Goal: Ask a question

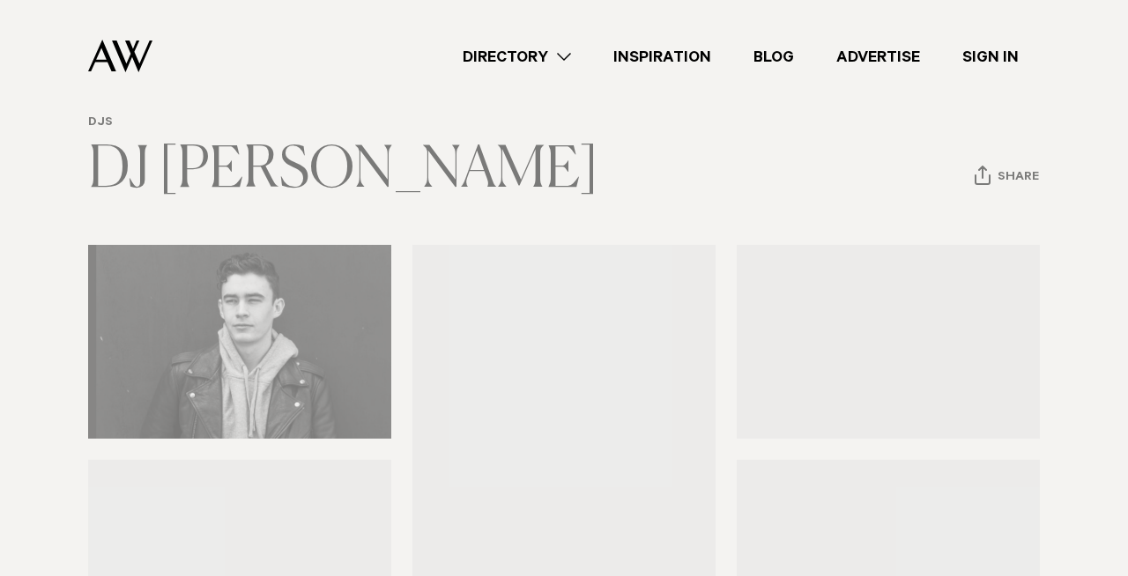
scroll to position [190, 0]
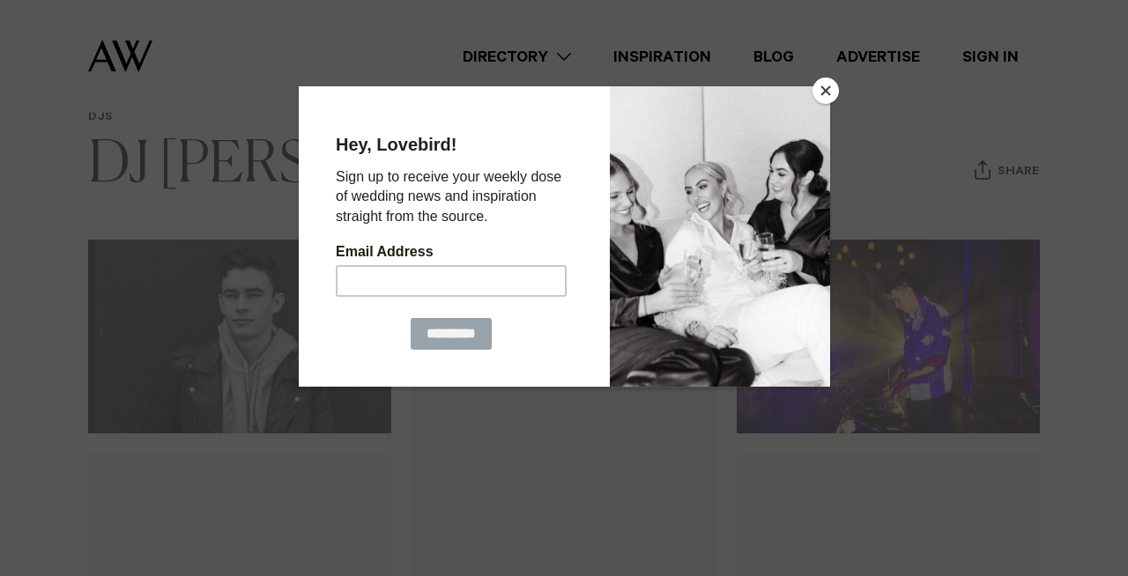
click at [822, 88] on button "Close" at bounding box center [826, 91] width 26 height 26
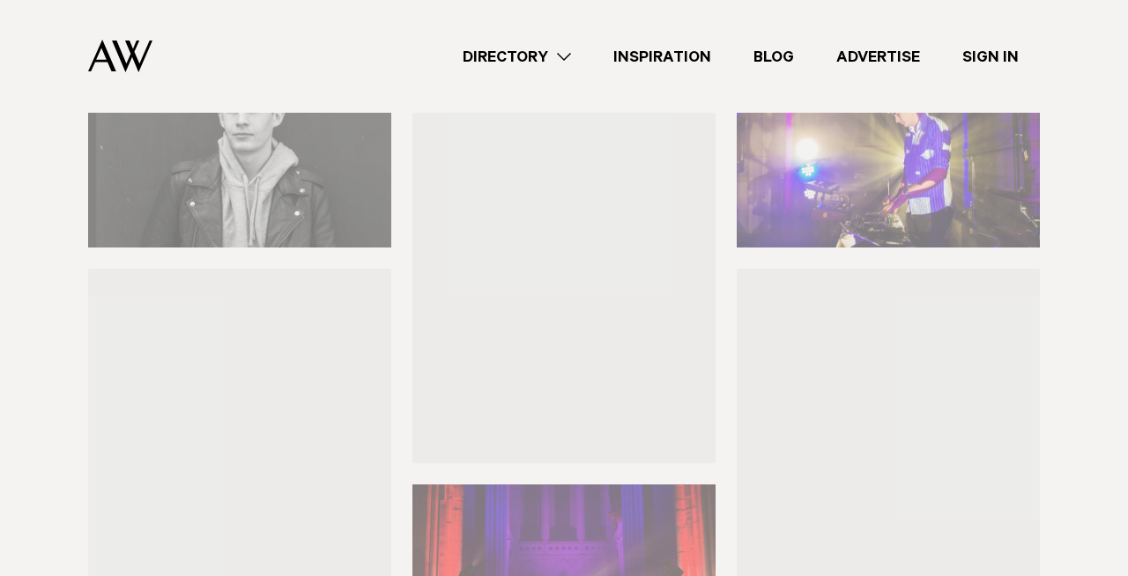
scroll to position [647, 0]
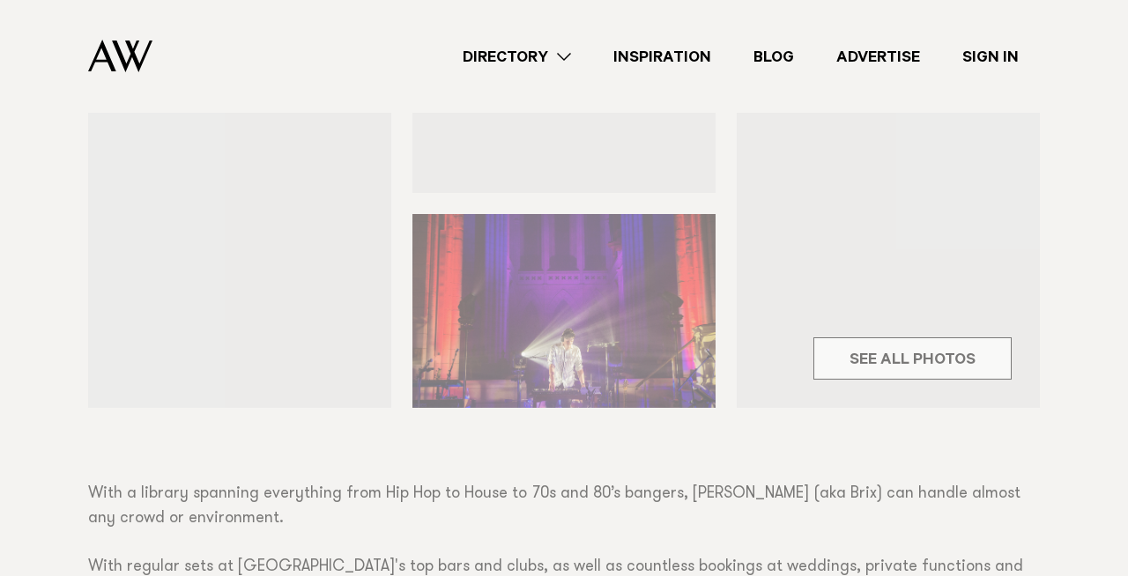
click at [893, 361] on div "DJs DJ Zach Martin Share Copy Link Email twitter" at bounding box center [564, 242] width 1128 height 1176
click at [871, 350] on div "DJs DJ Zach Martin Share Copy Link Email twitter" at bounding box center [564, 242] width 1128 height 1176
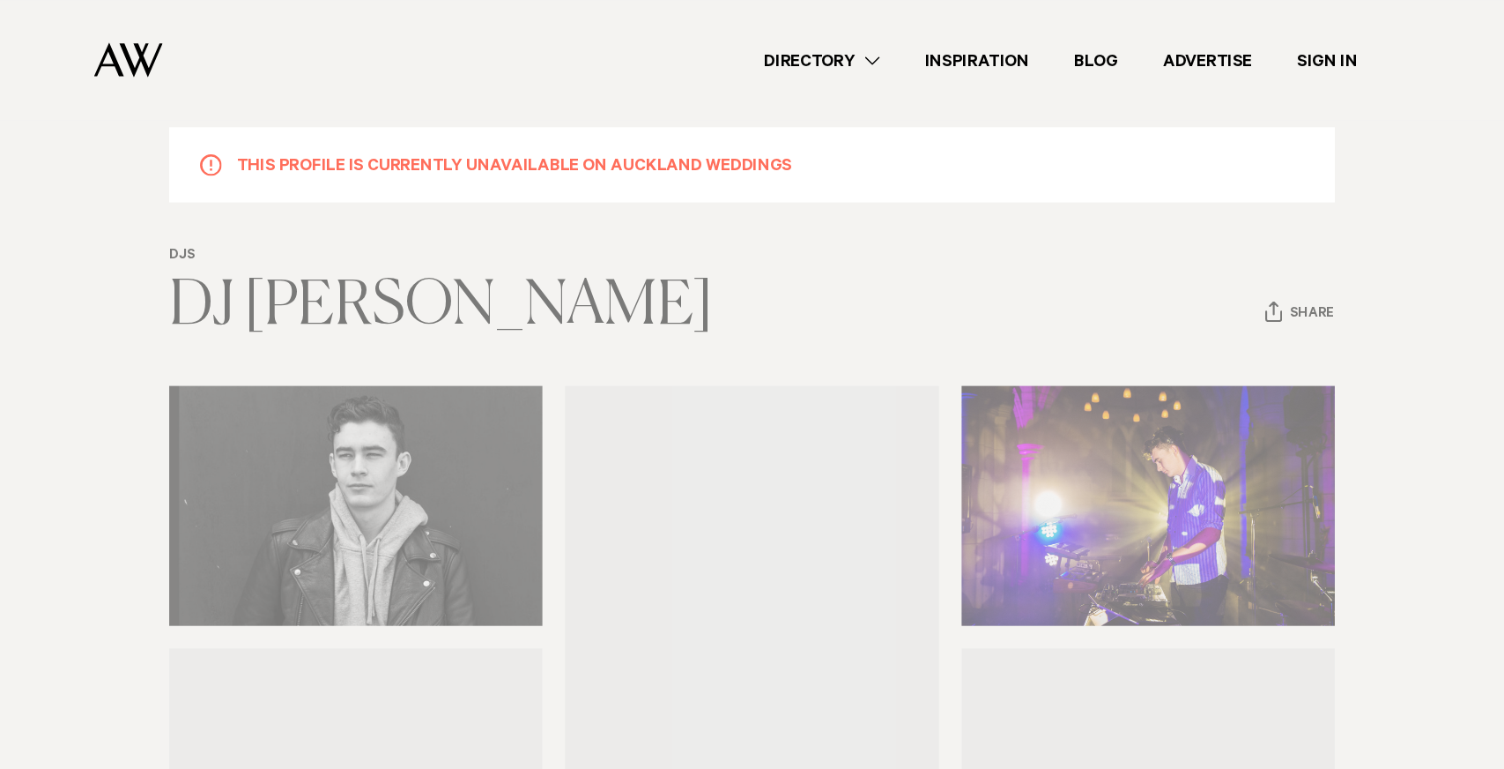
scroll to position [69, 0]
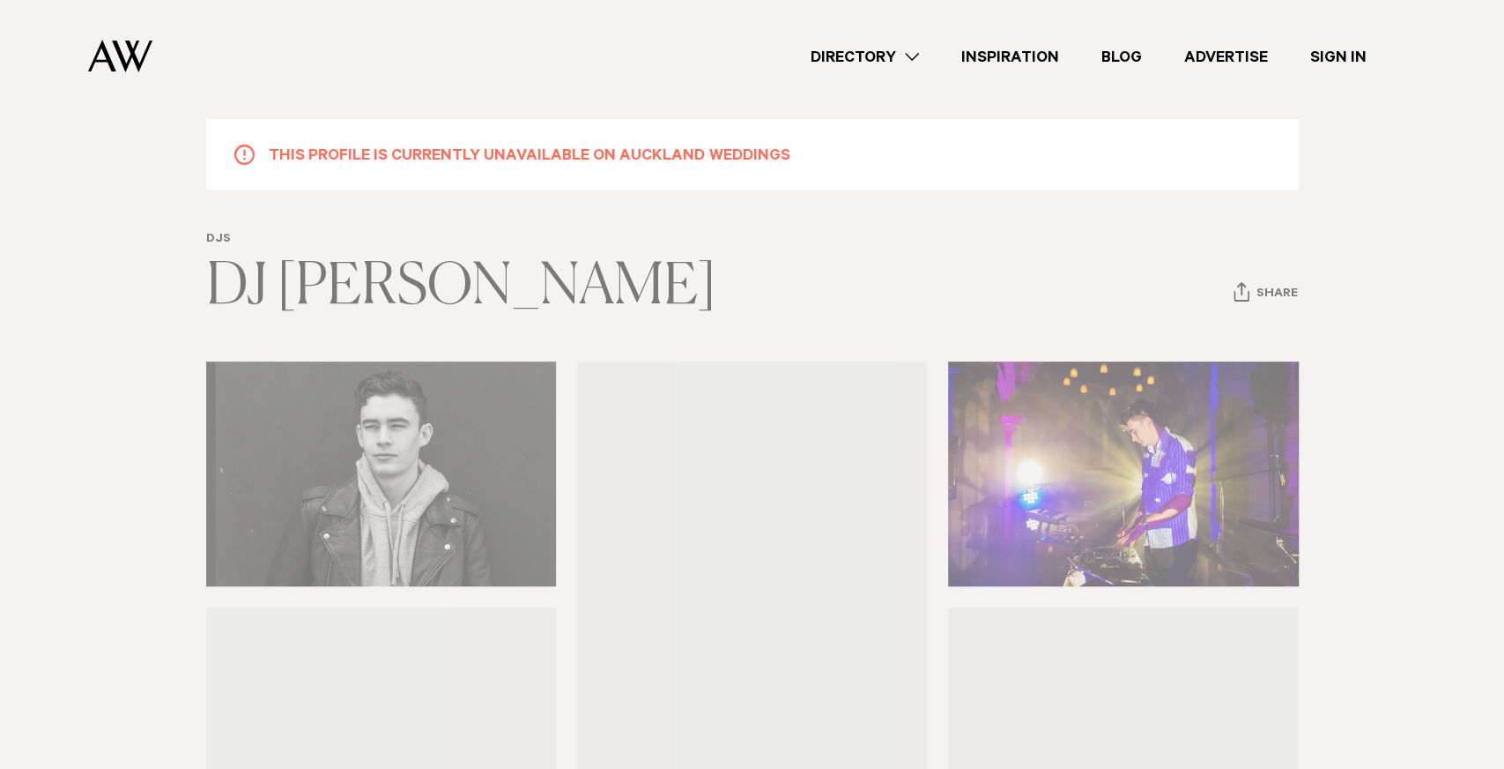
click at [904, 55] on link "Directory" at bounding box center [865, 57] width 151 height 24
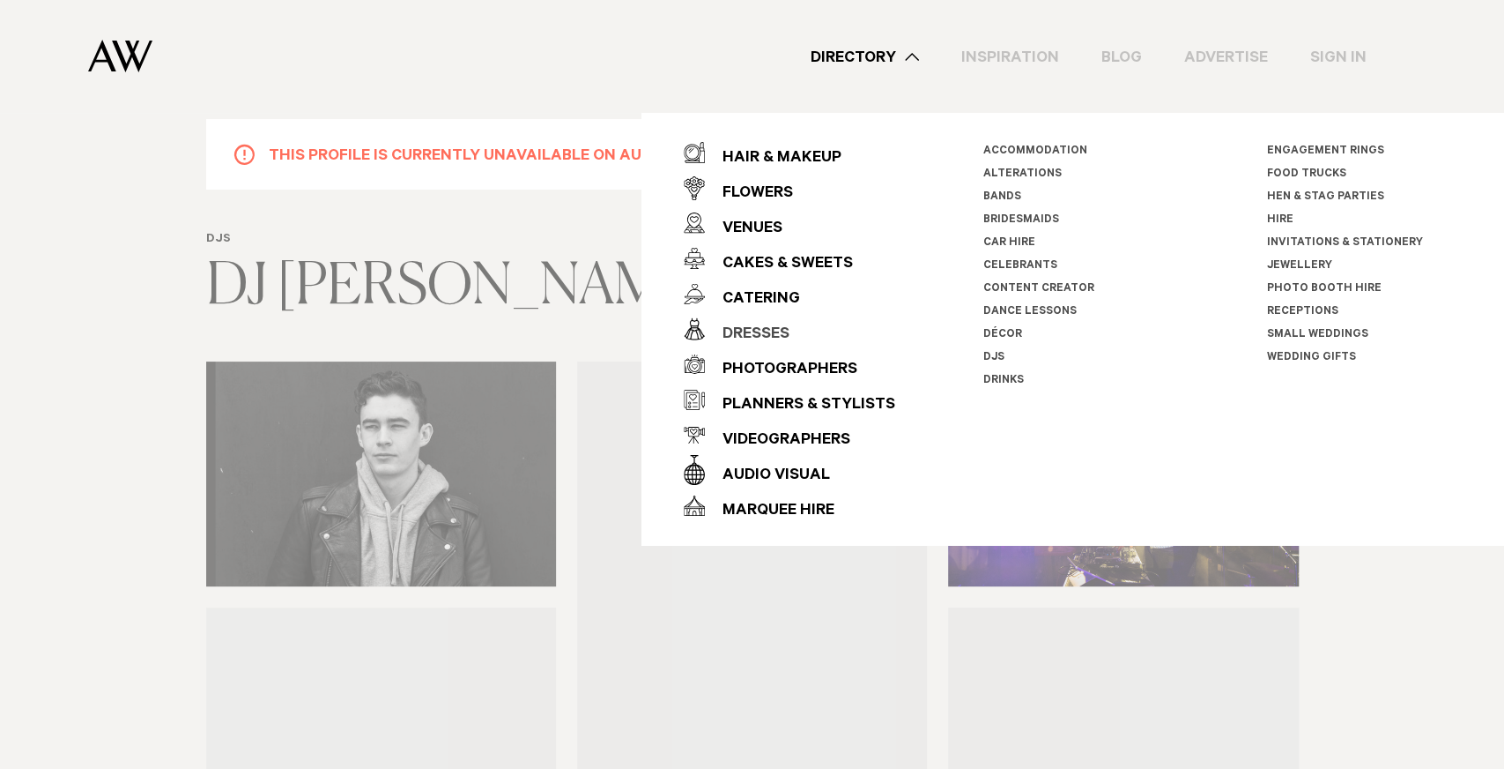
click at [746, 328] on div "Dresses" at bounding box center [747, 334] width 85 height 35
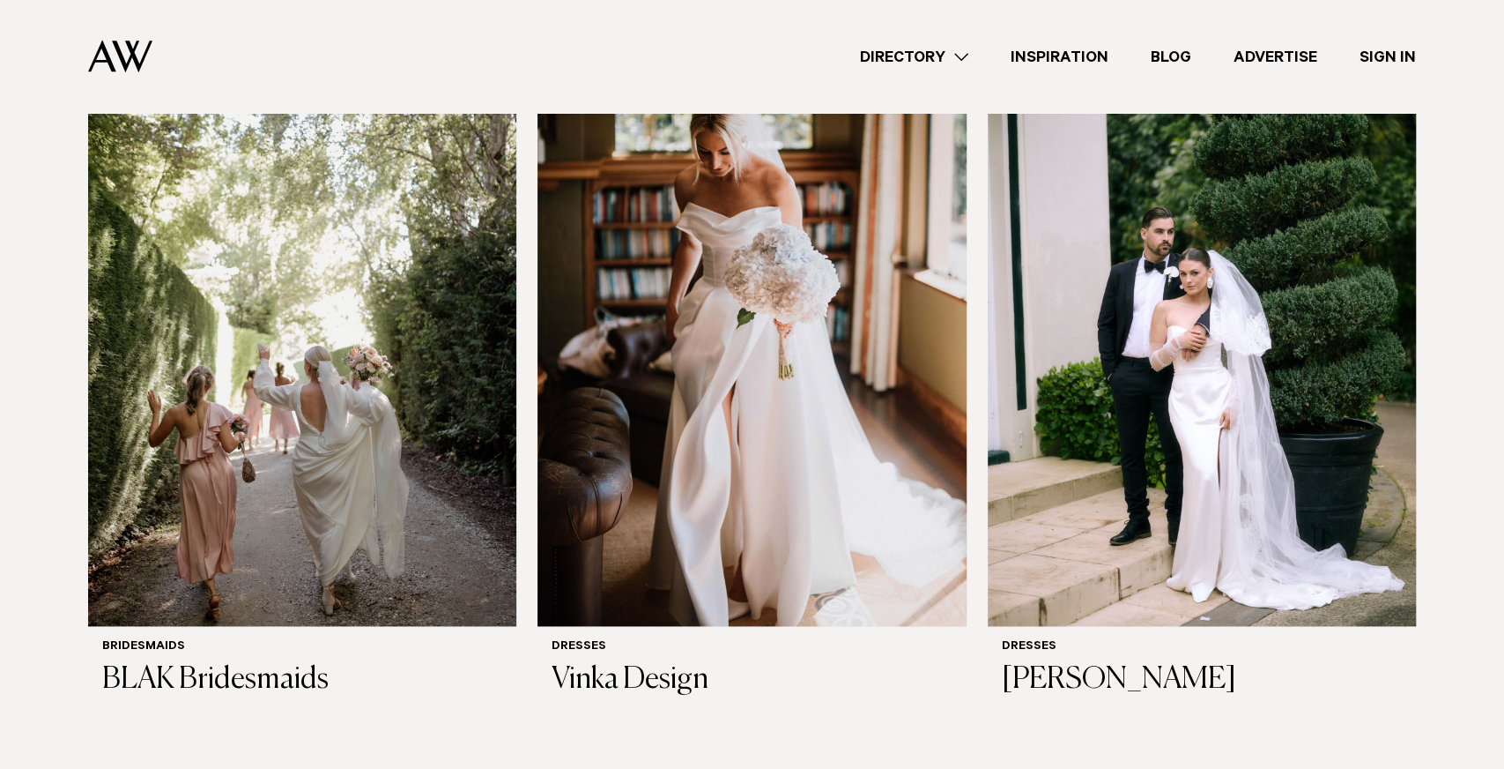
scroll to position [1252, 0]
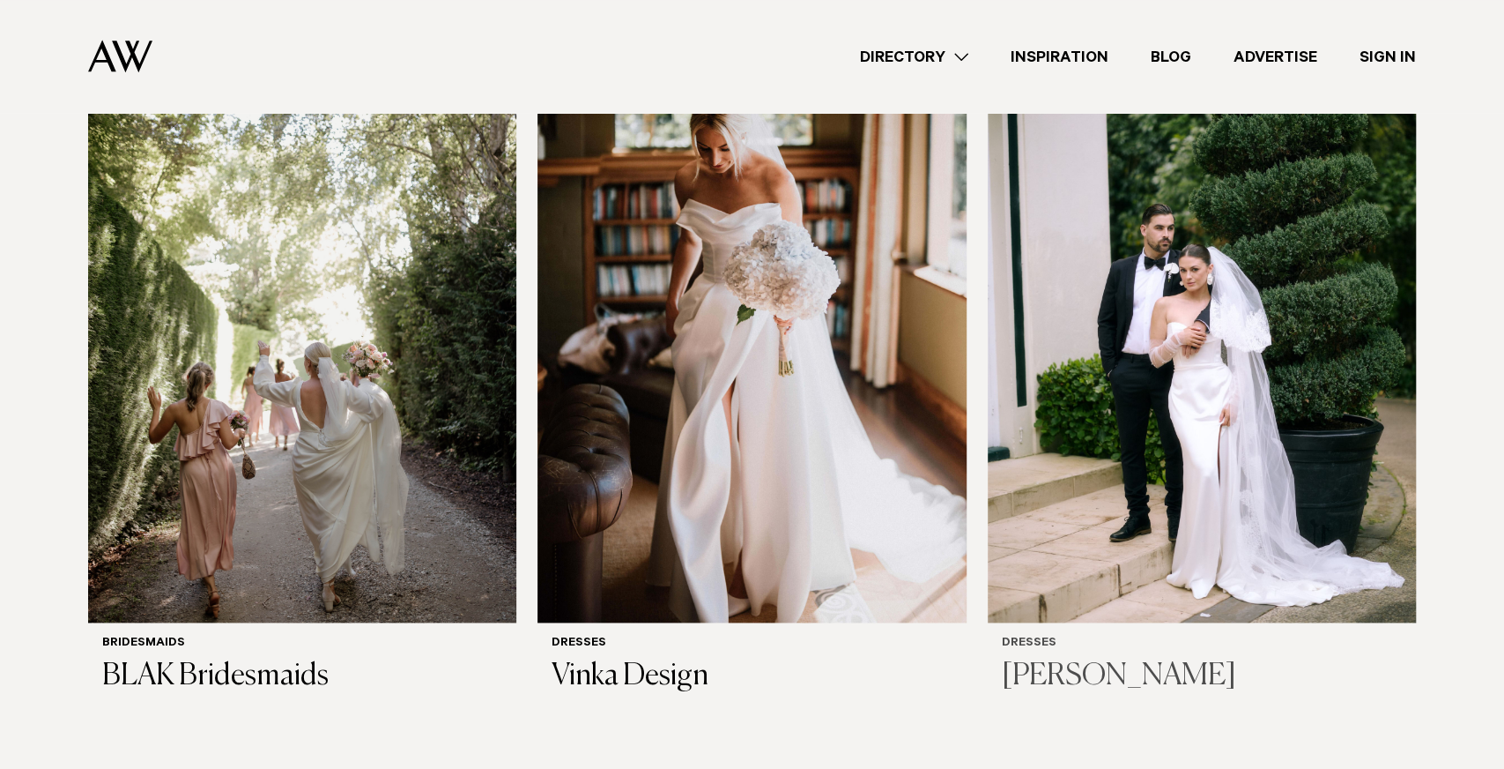
click at [1048, 554] on img at bounding box center [1202, 334] width 428 height 575
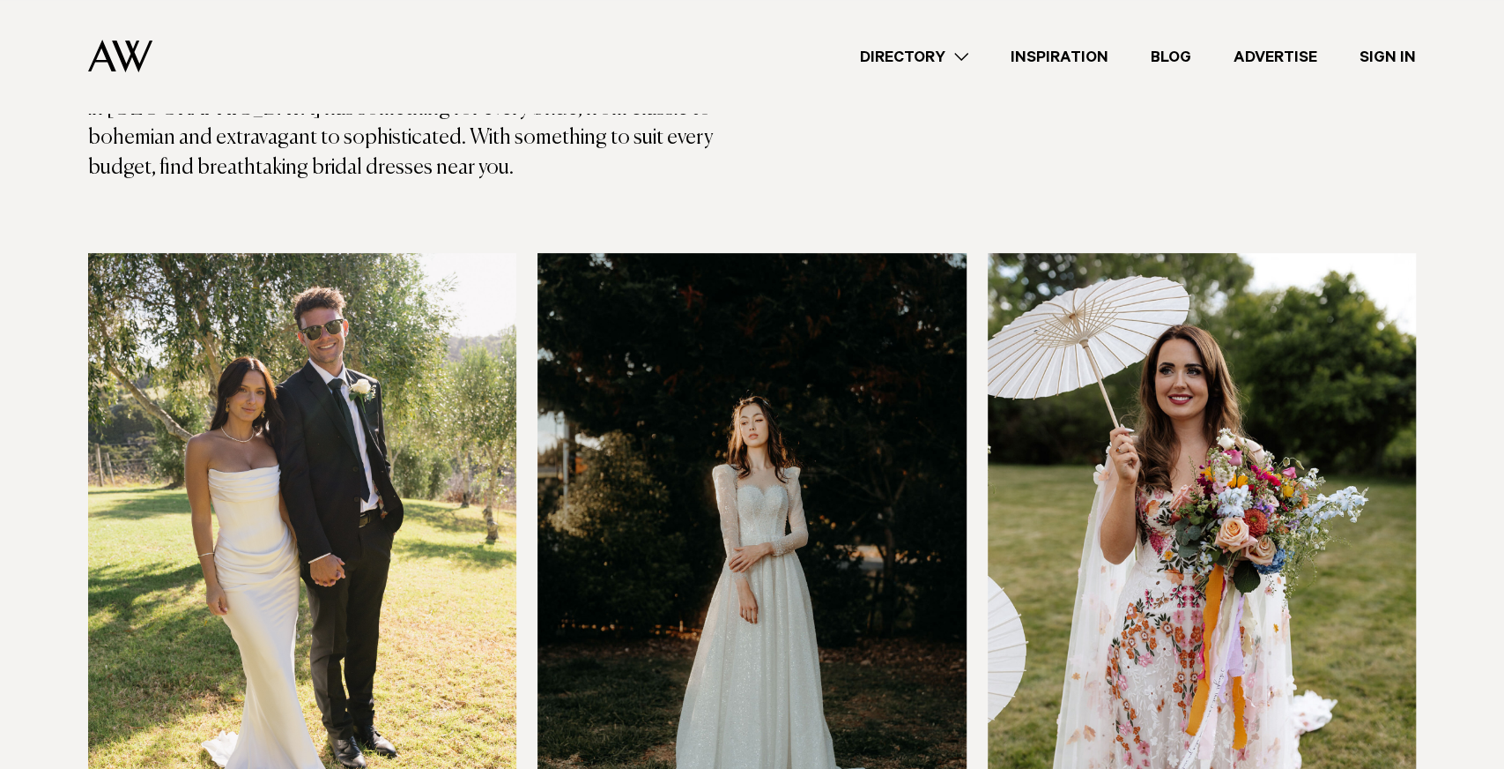
scroll to position [0, 0]
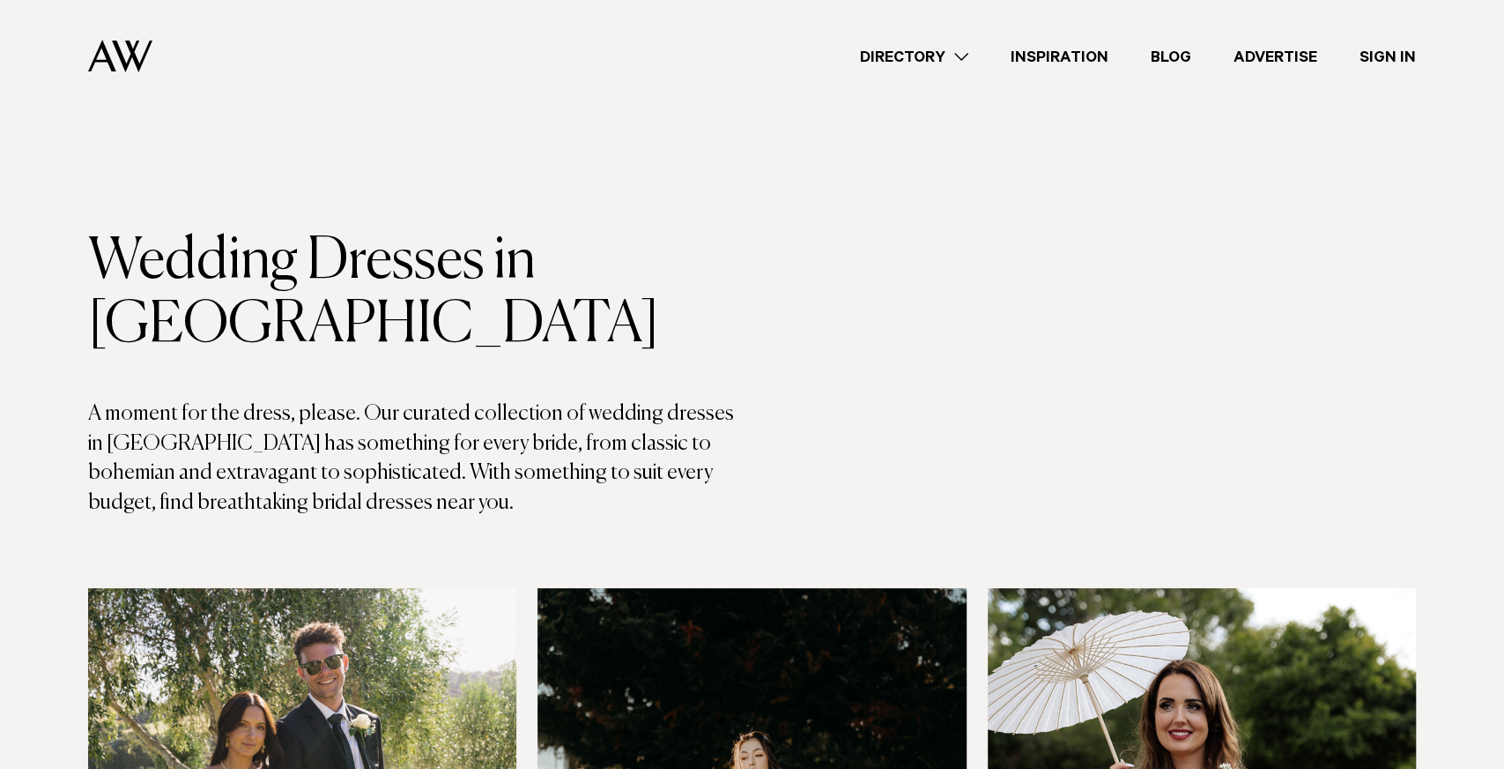
click at [905, 63] on link "Directory" at bounding box center [914, 57] width 151 height 24
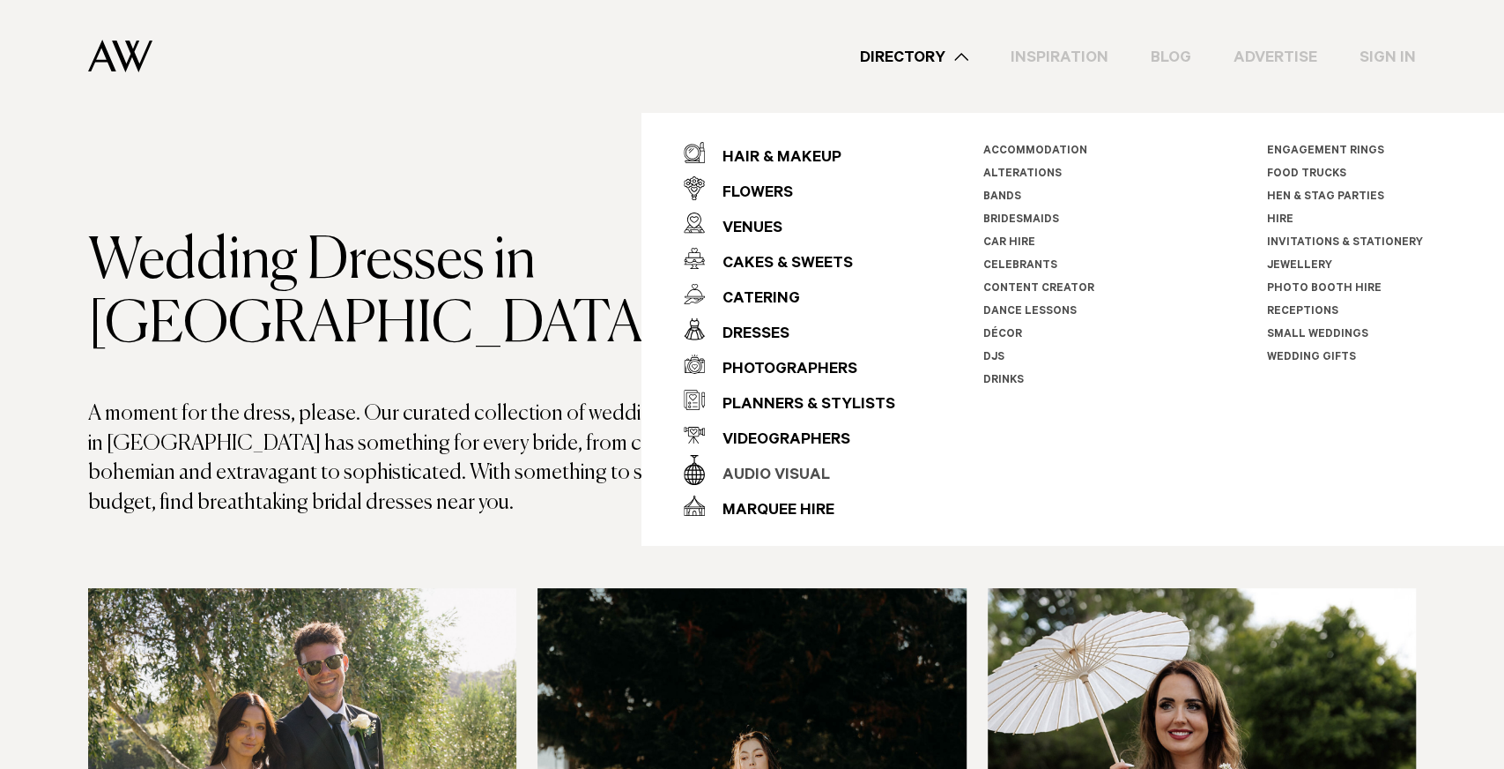
click at [789, 463] on div "Audio Visual" at bounding box center [767, 475] width 125 height 35
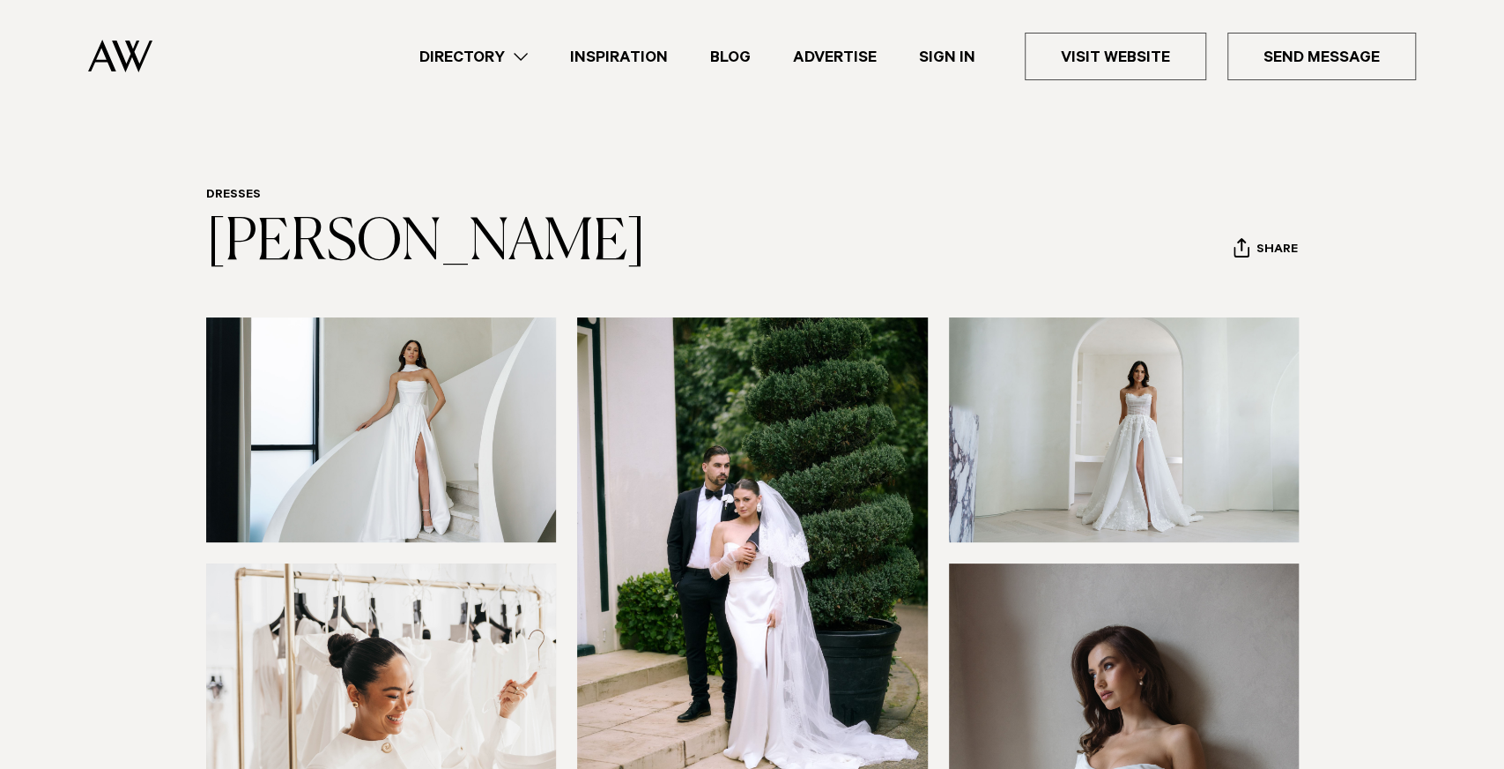
scroll to position [78, 0]
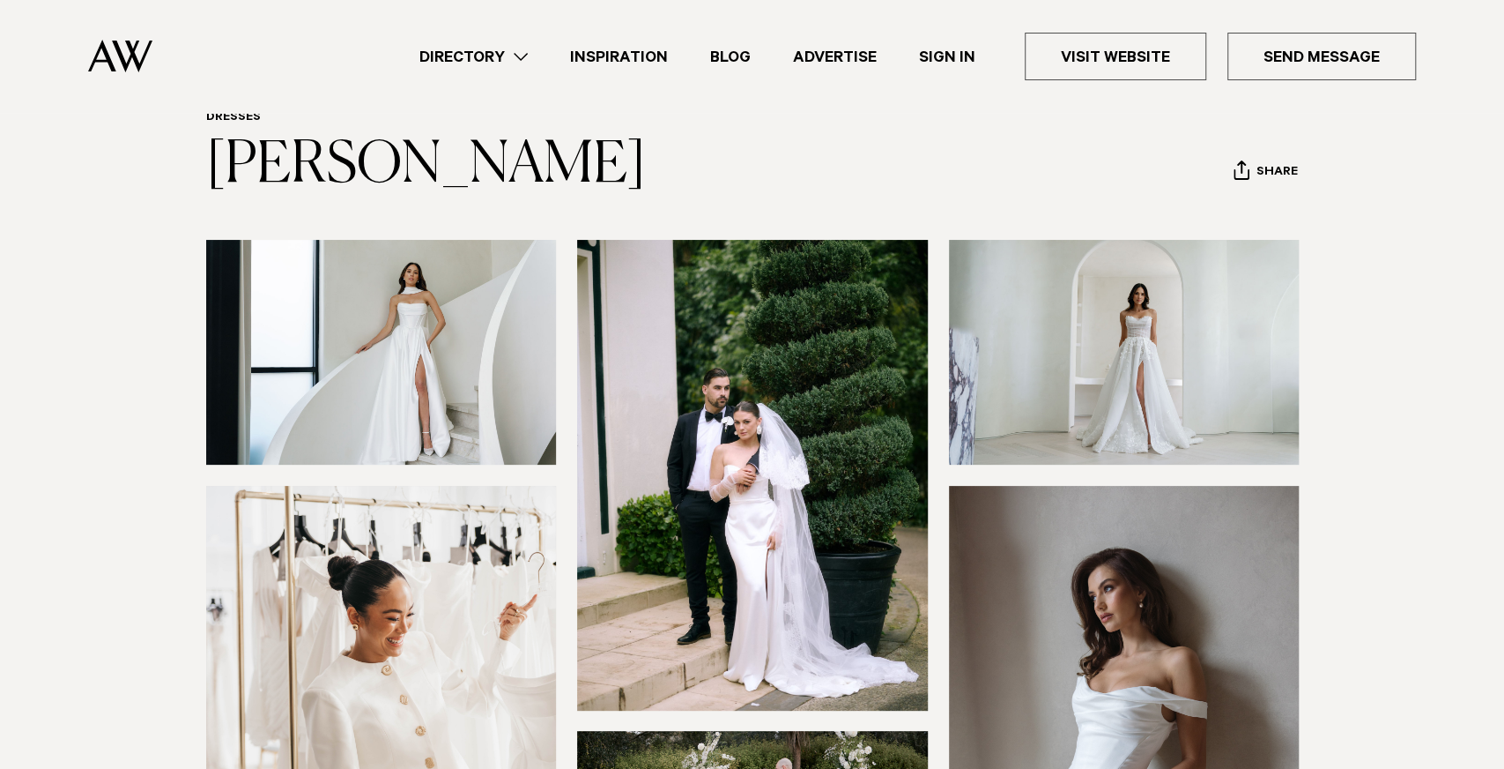
click at [1212, 345] on img at bounding box center [1124, 352] width 351 height 225
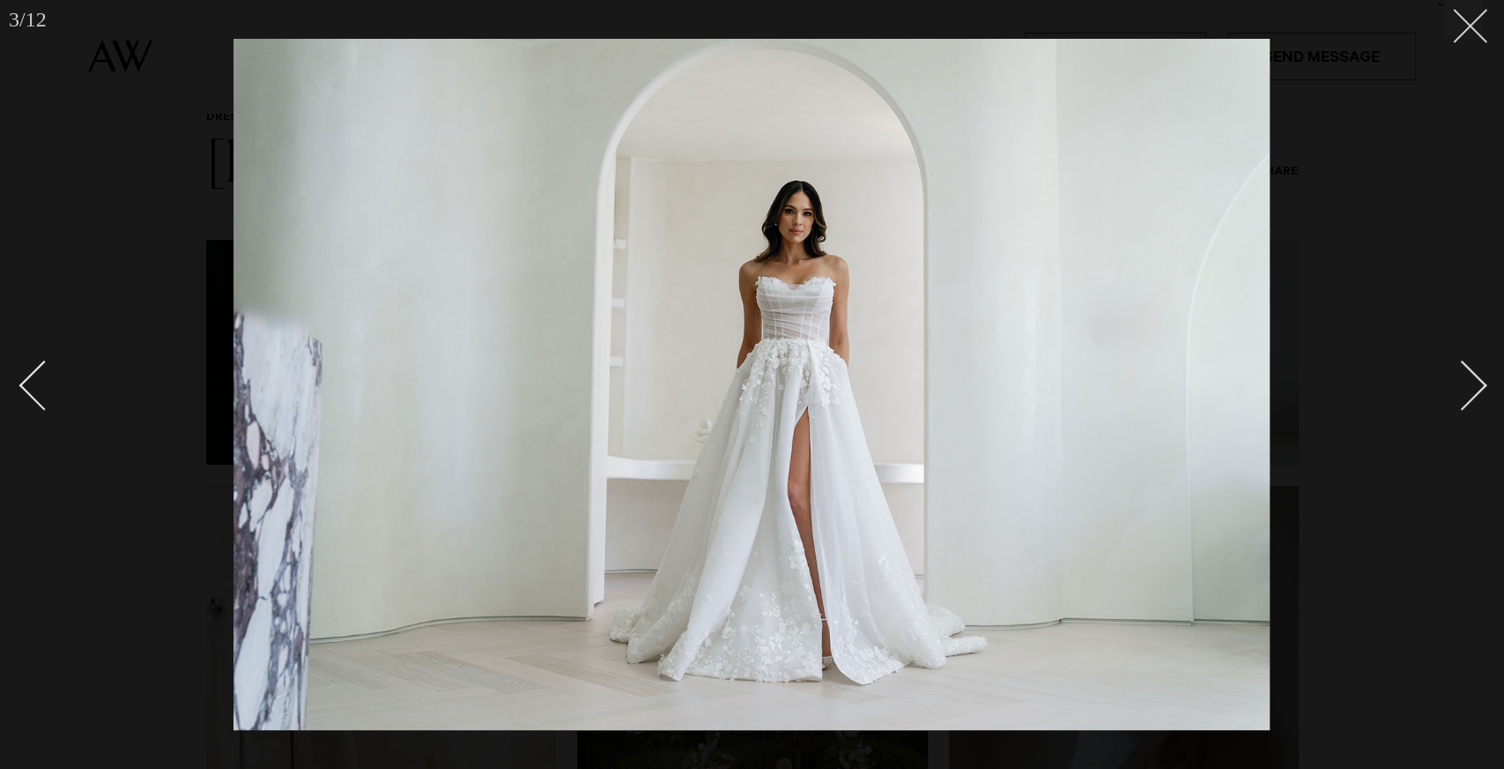
click at [1481, 24] on button at bounding box center [1464, 19] width 39 height 39
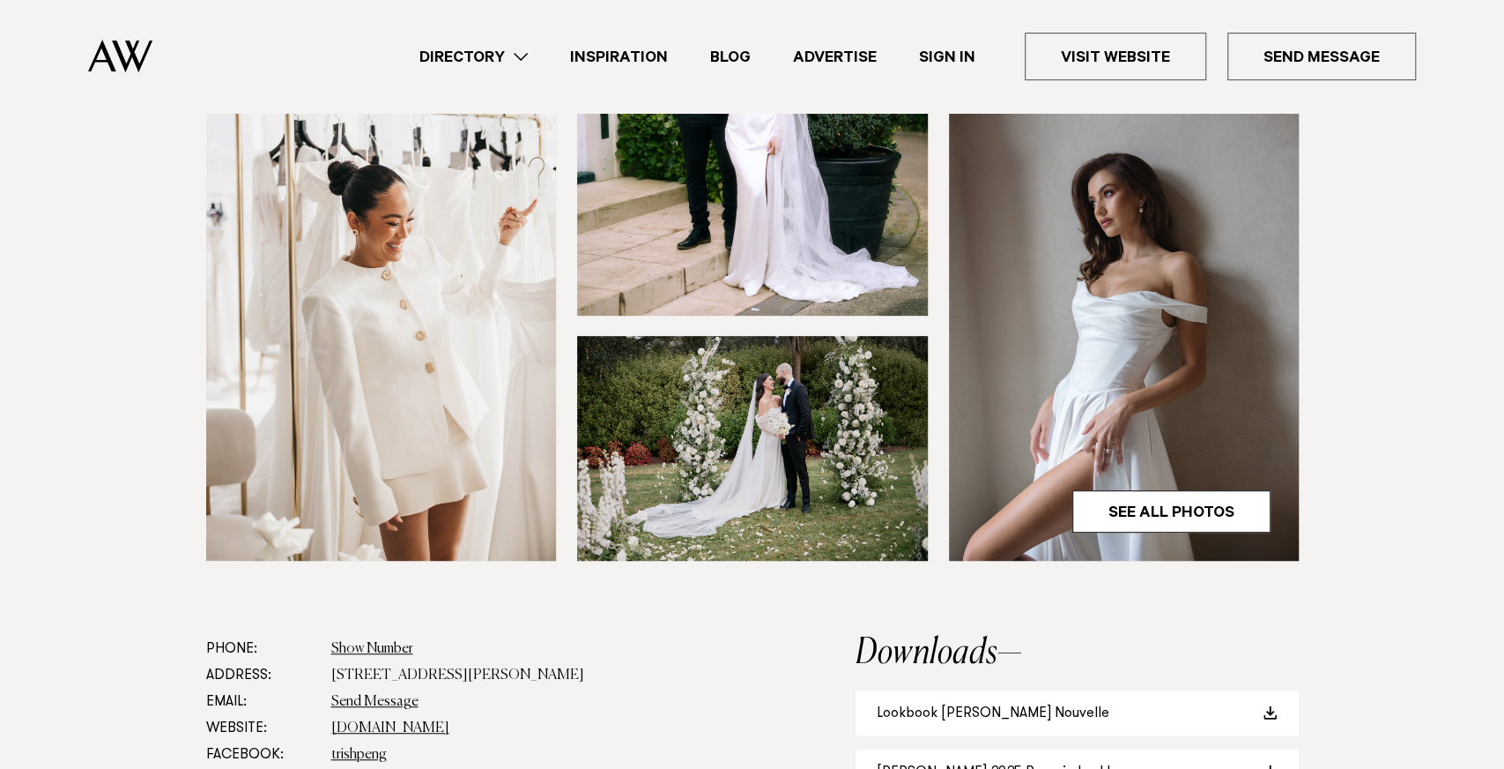
scroll to position [476, 0]
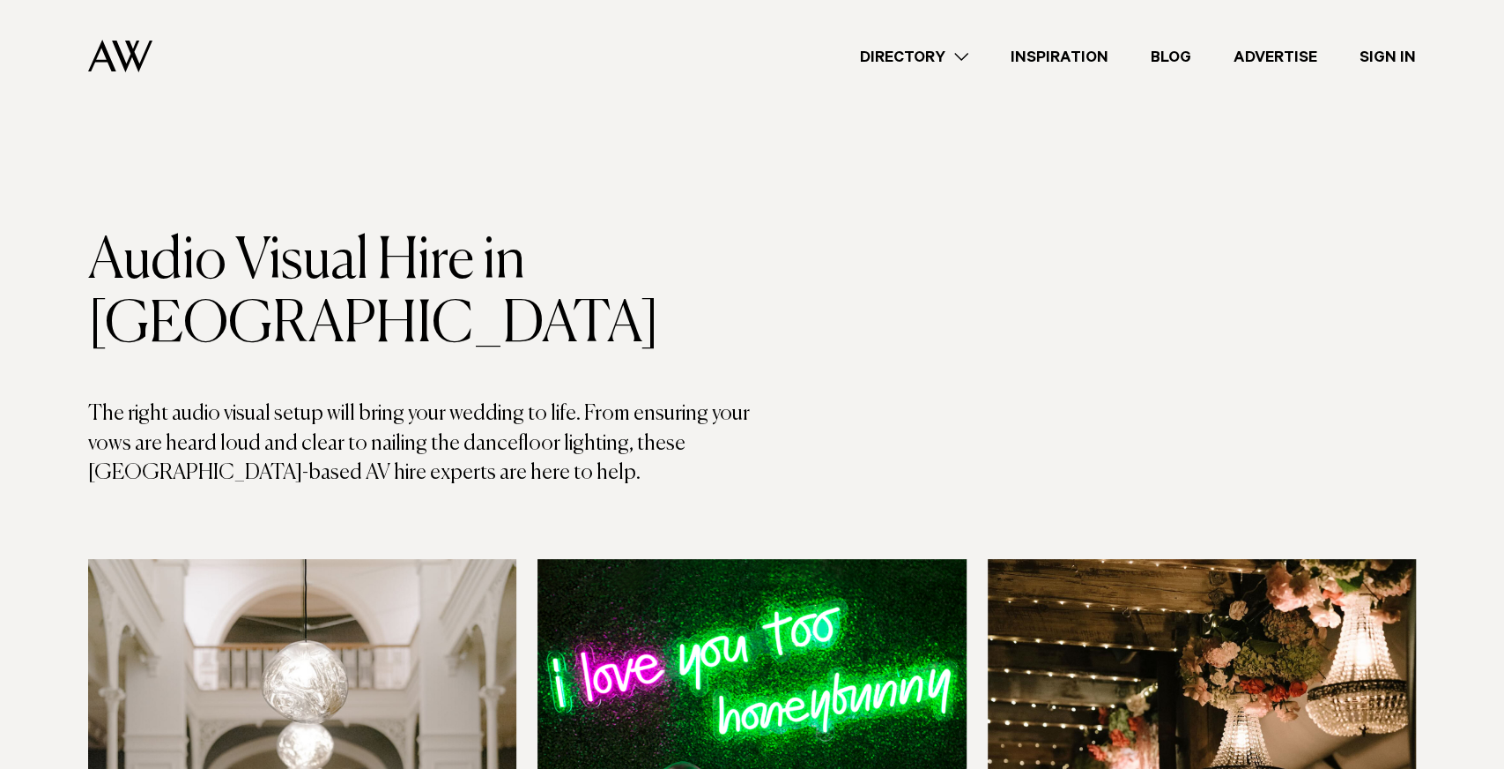
click at [910, 68] on link "Directory" at bounding box center [914, 57] width 151 height 24
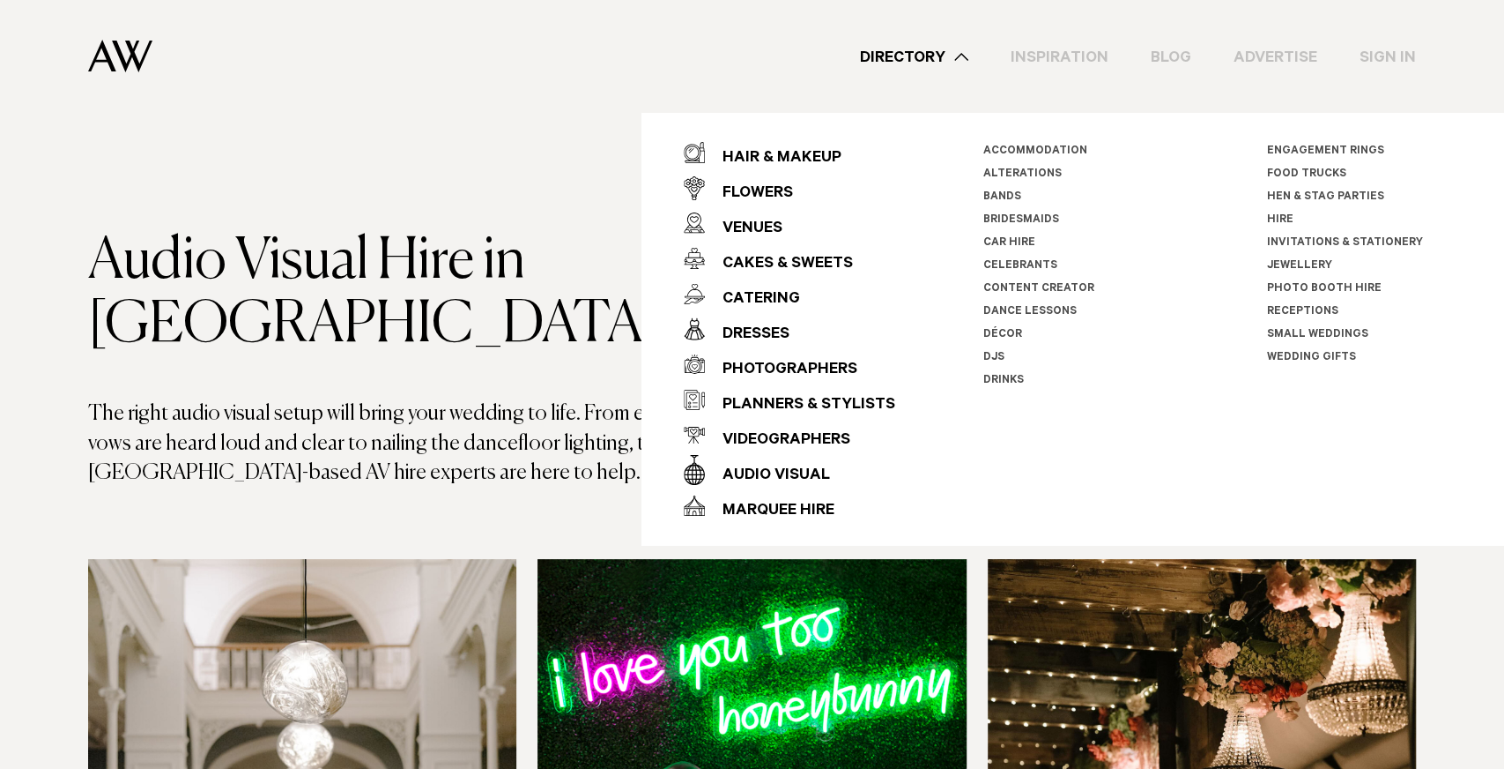
click at [988, 353] on link "DJs" at bounding box center [994, 358] width 21 height 12
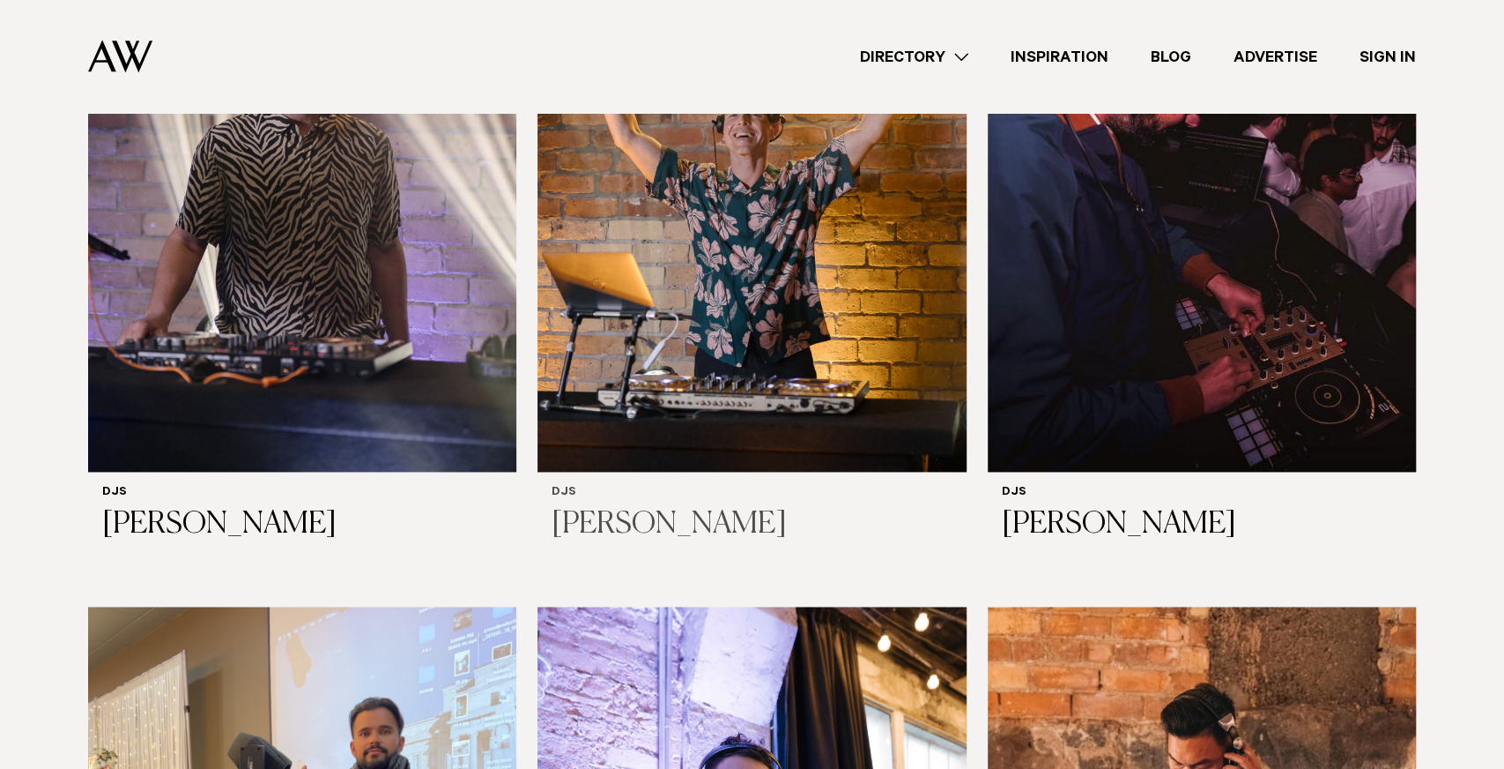
scroll to position [1432, 0]
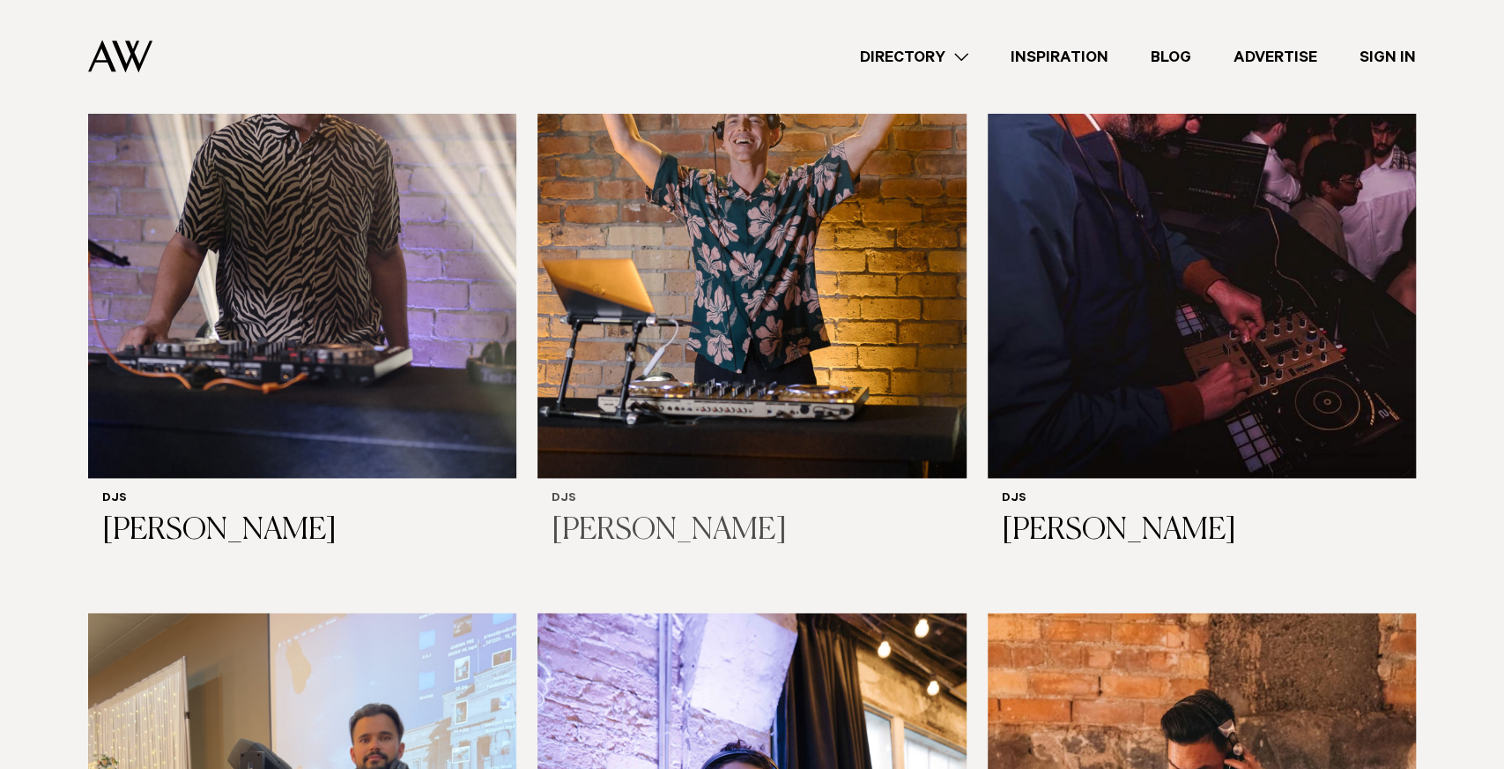
click at [744, 215] on img at bounding box center [752, 189] width 428 height 575
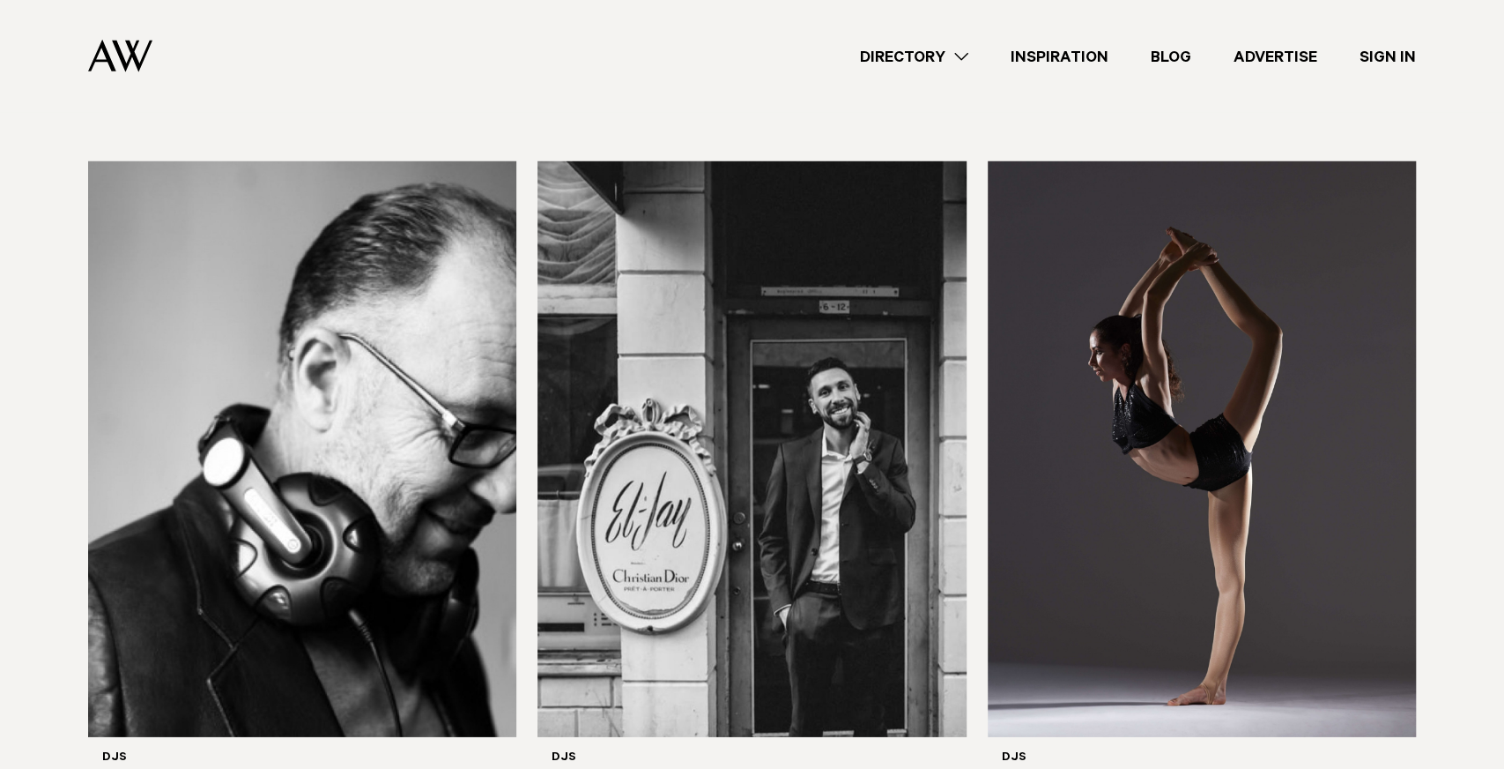
scroll to position [3368, 0]
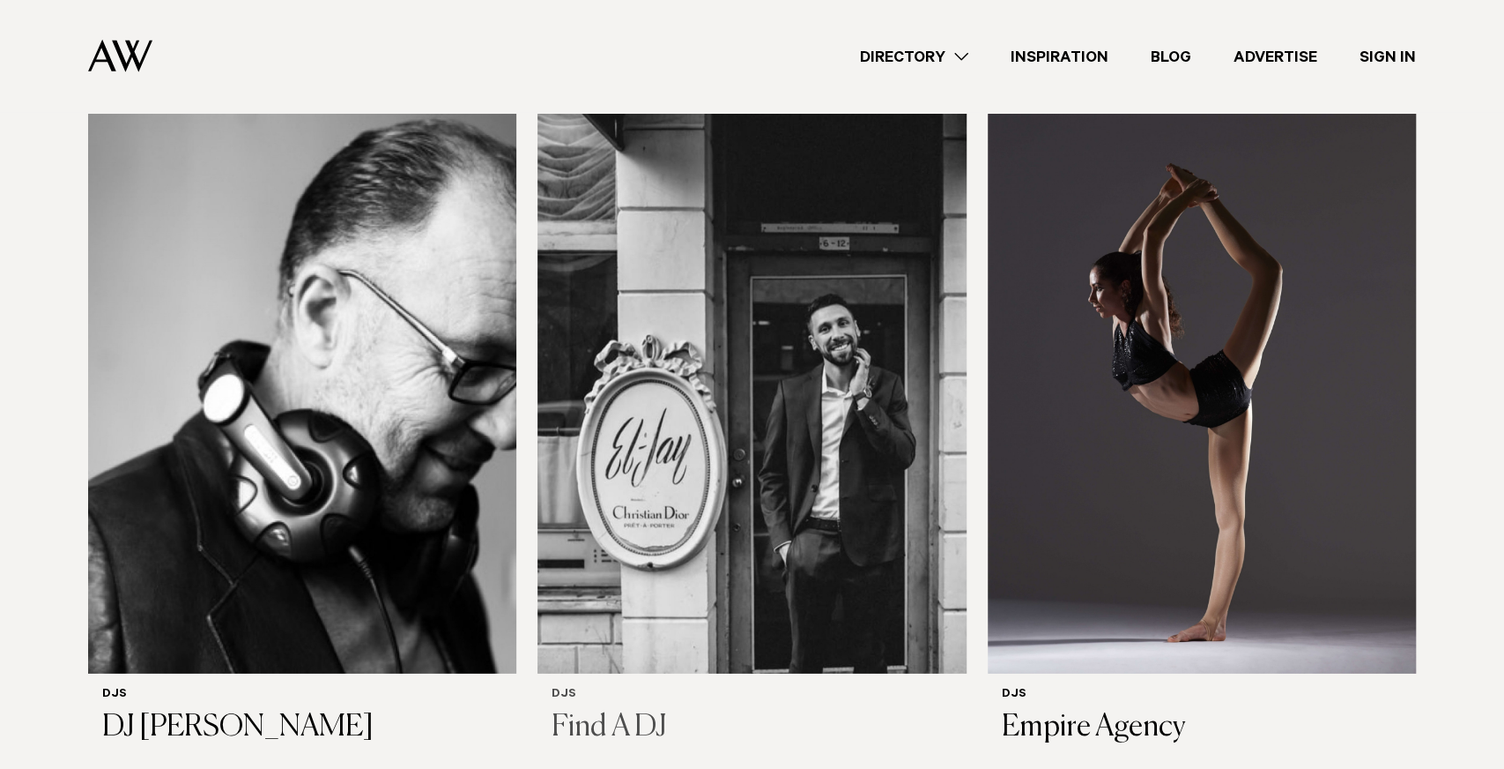
click at [677, 488] on img at bounding box center [752, 385] width 428 height 575
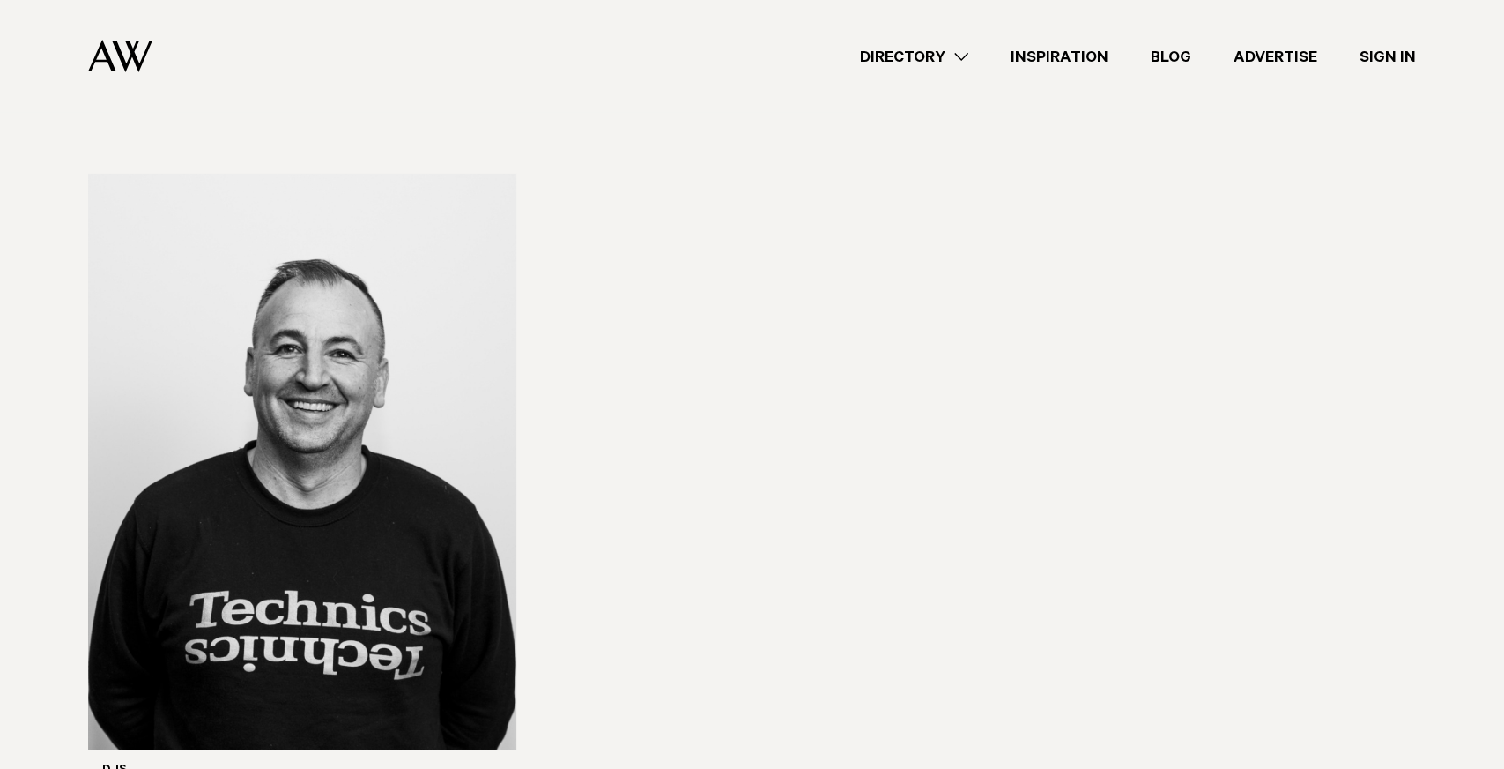
scroll to position [4077, 0]
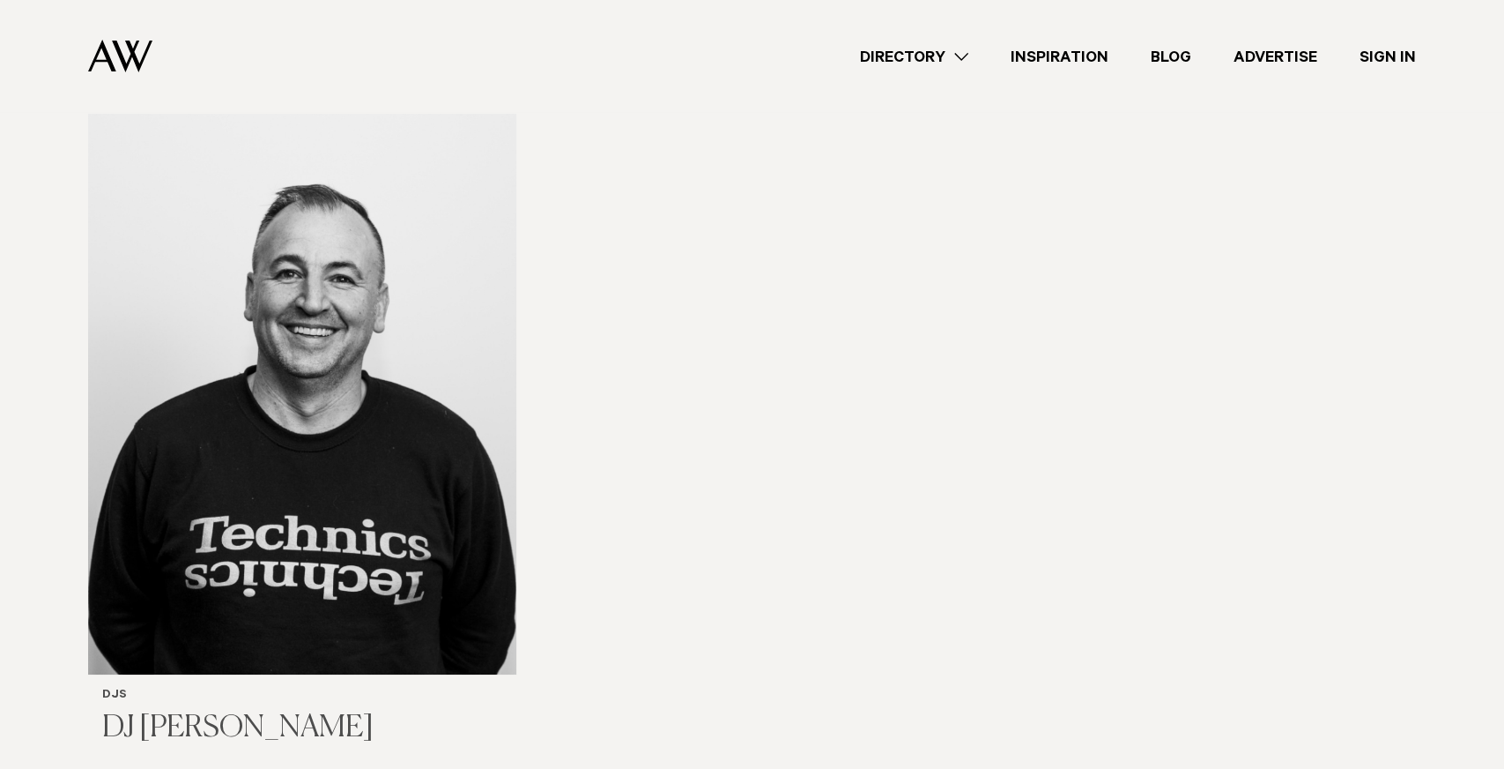
click at [383, 324] on img at bounding box center [302, 386] width 428 height 575
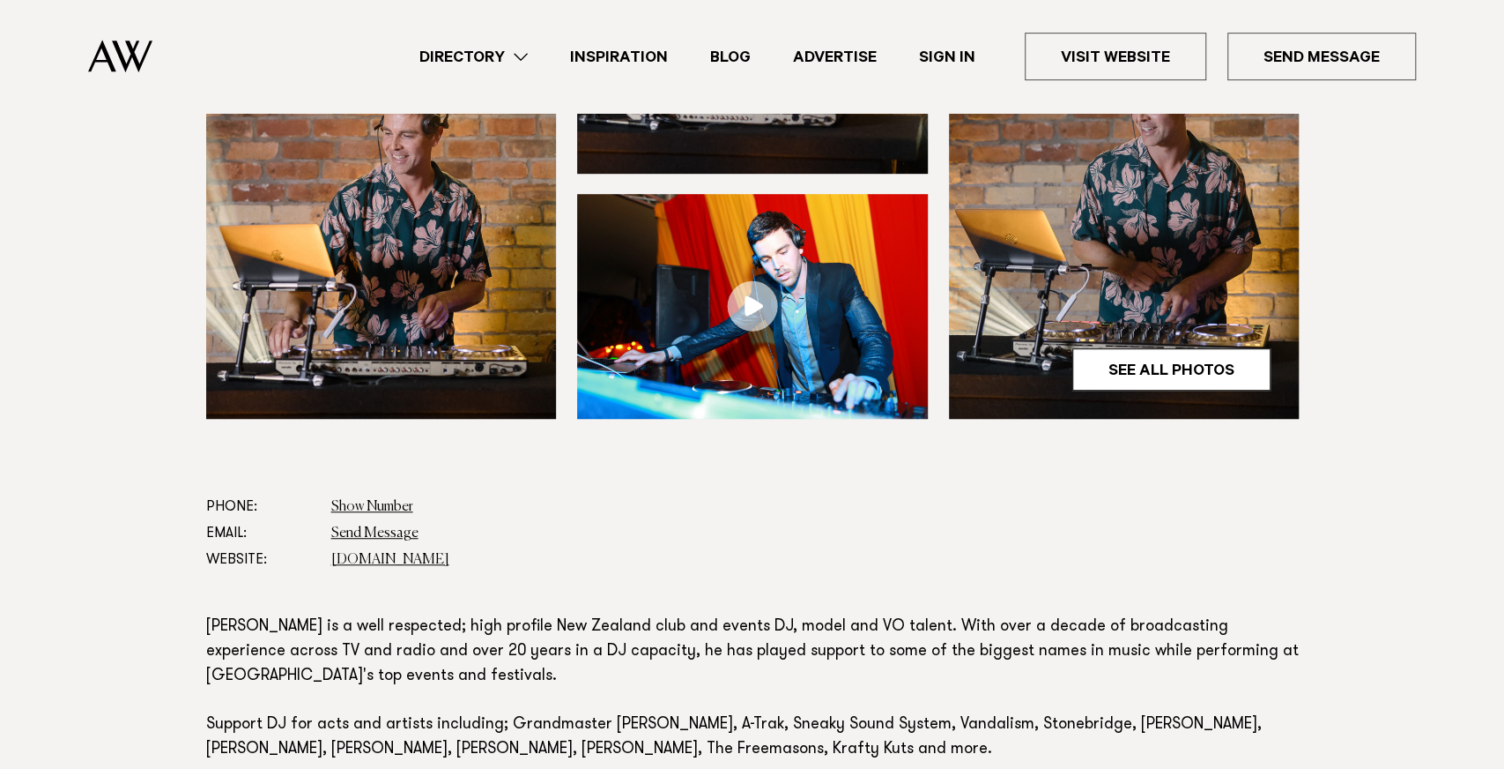
scroll to position [618, 0]
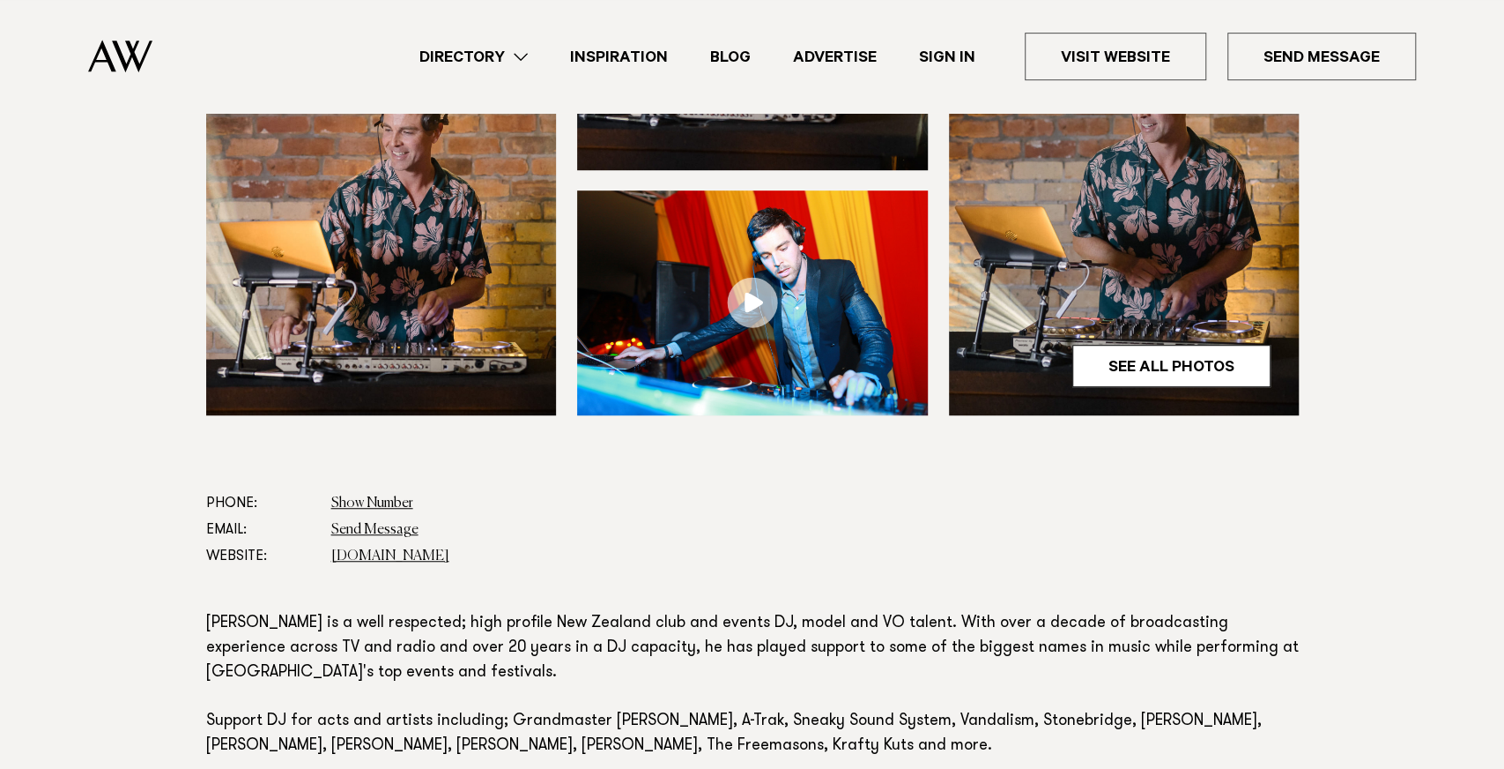
click at [757, 294] on link at bounding box center [752, 302] width 351 height 225
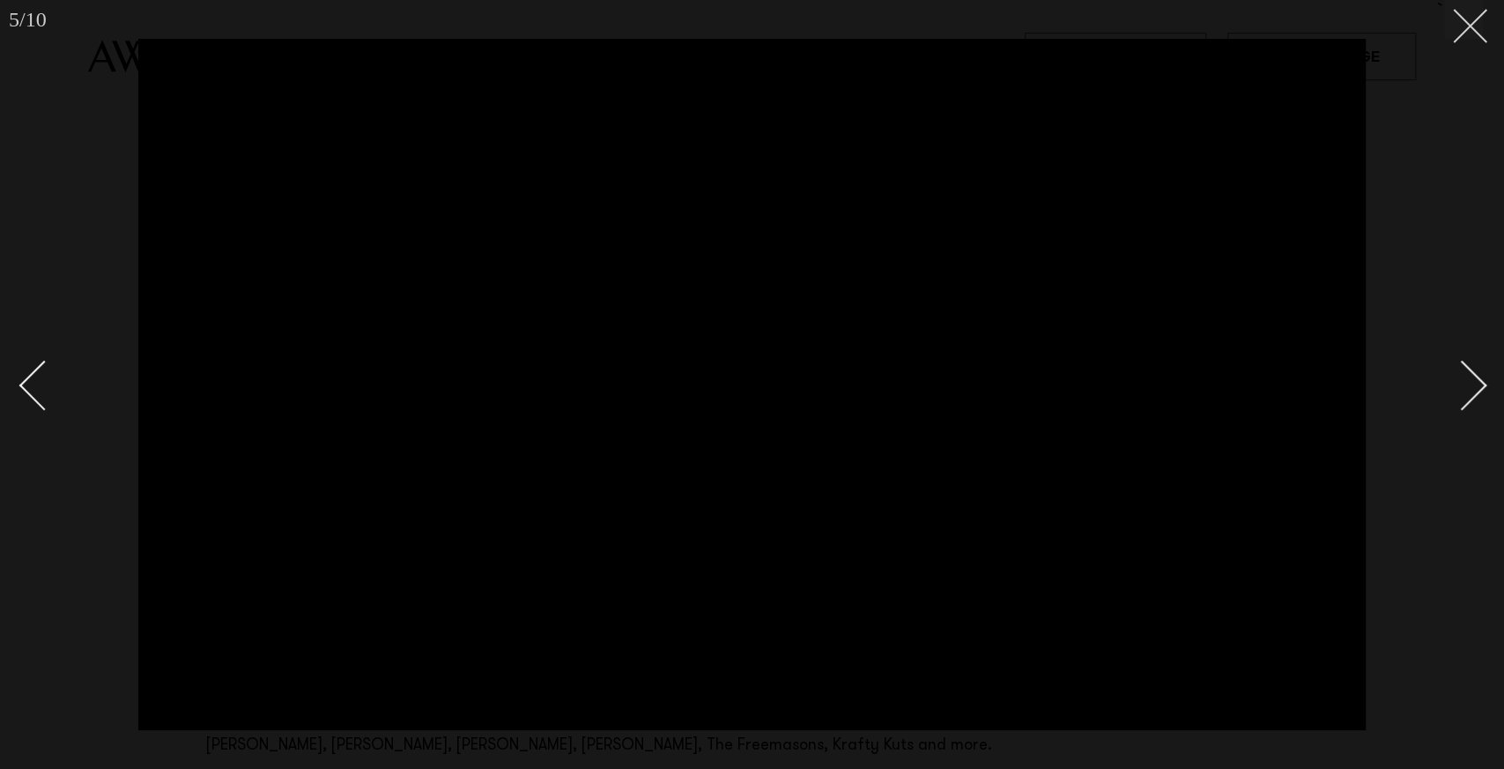
click at [1465, 19] on icon at bounding box center [1463, 19] width 21 height 21
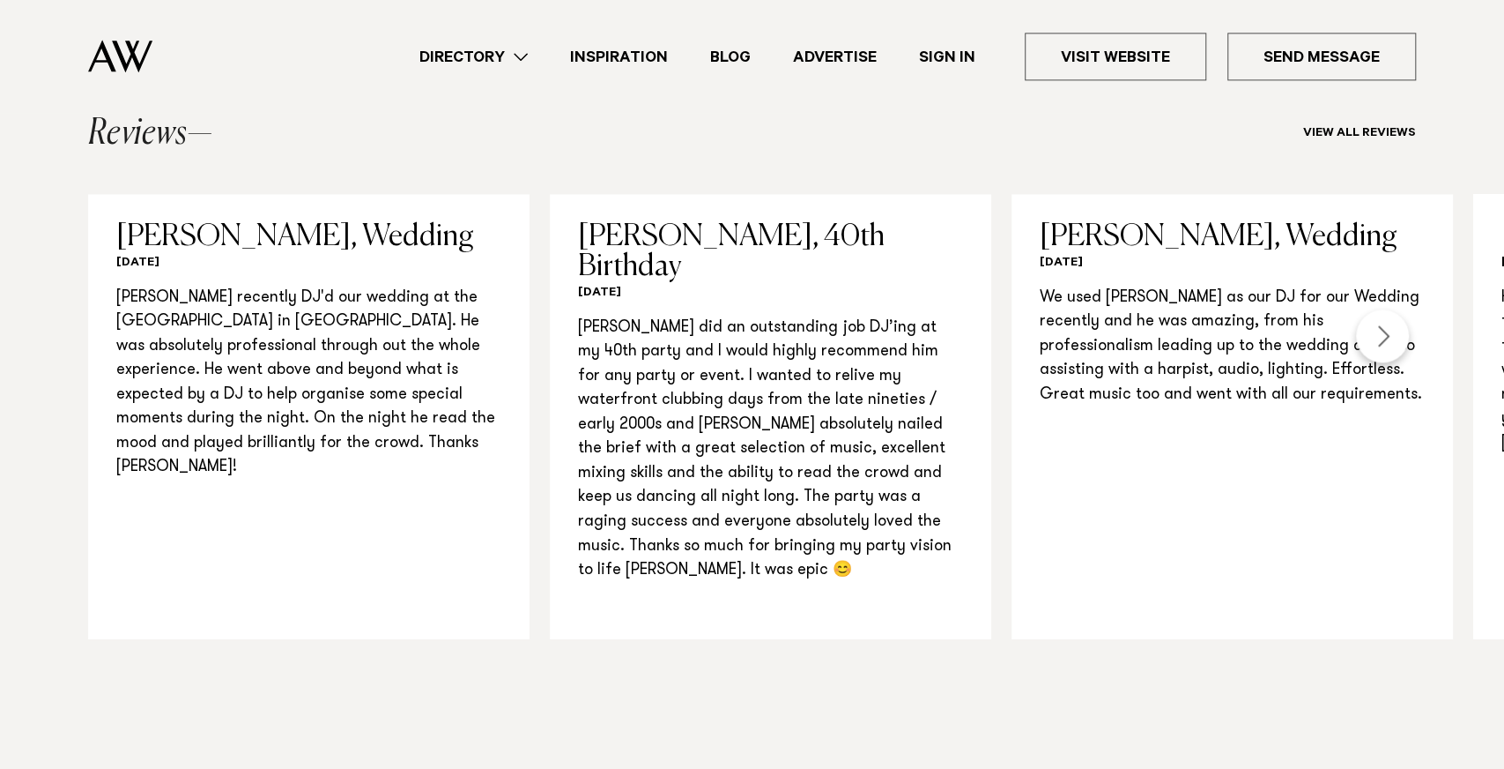
scroll to position [1535, 0]
click at [1379, 308] on div "Next slide" at bounding box center [1382, 334] width 53 height 53
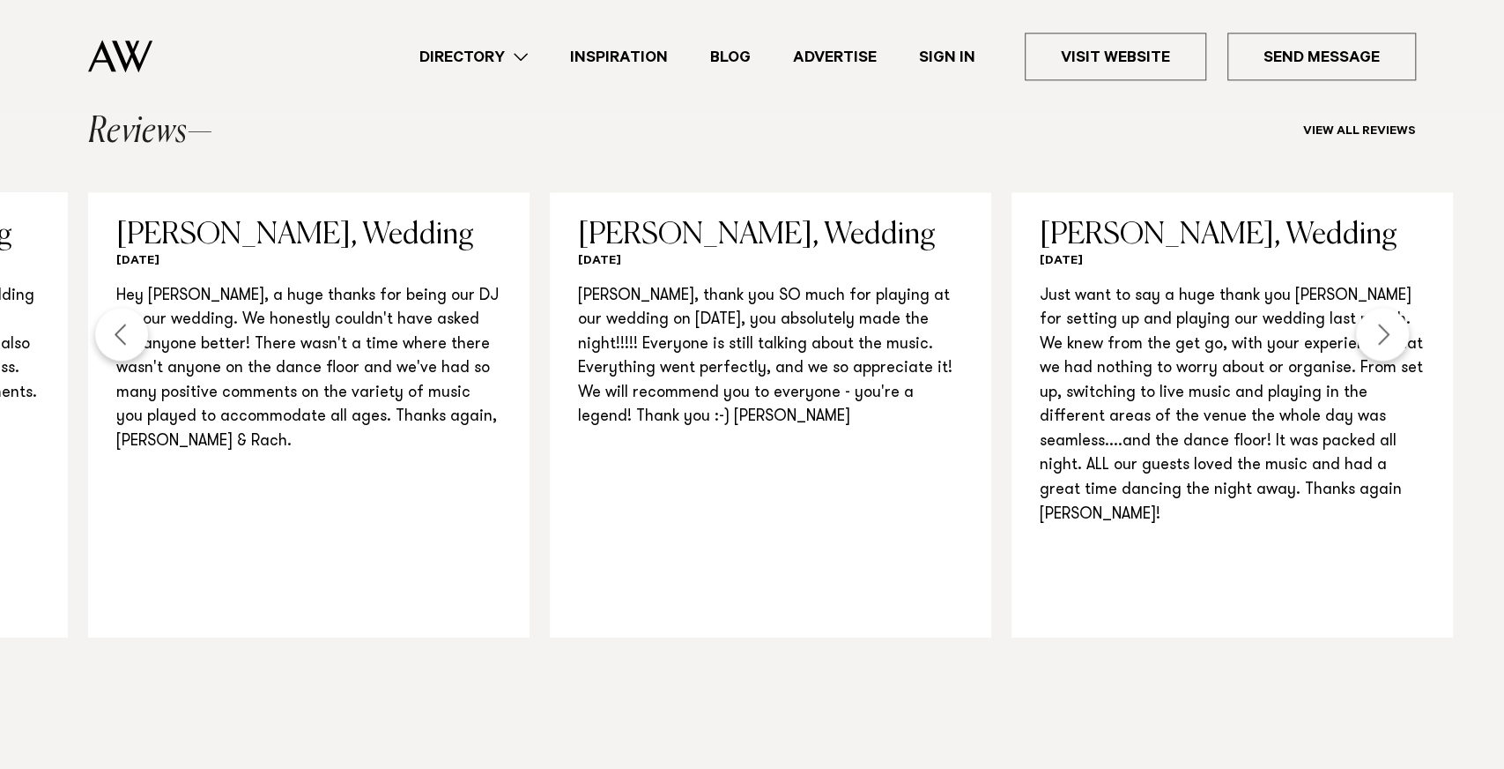
click at [1376, 308] on div "Next slide" at bounding box center [1382, 334] width 53 height 53
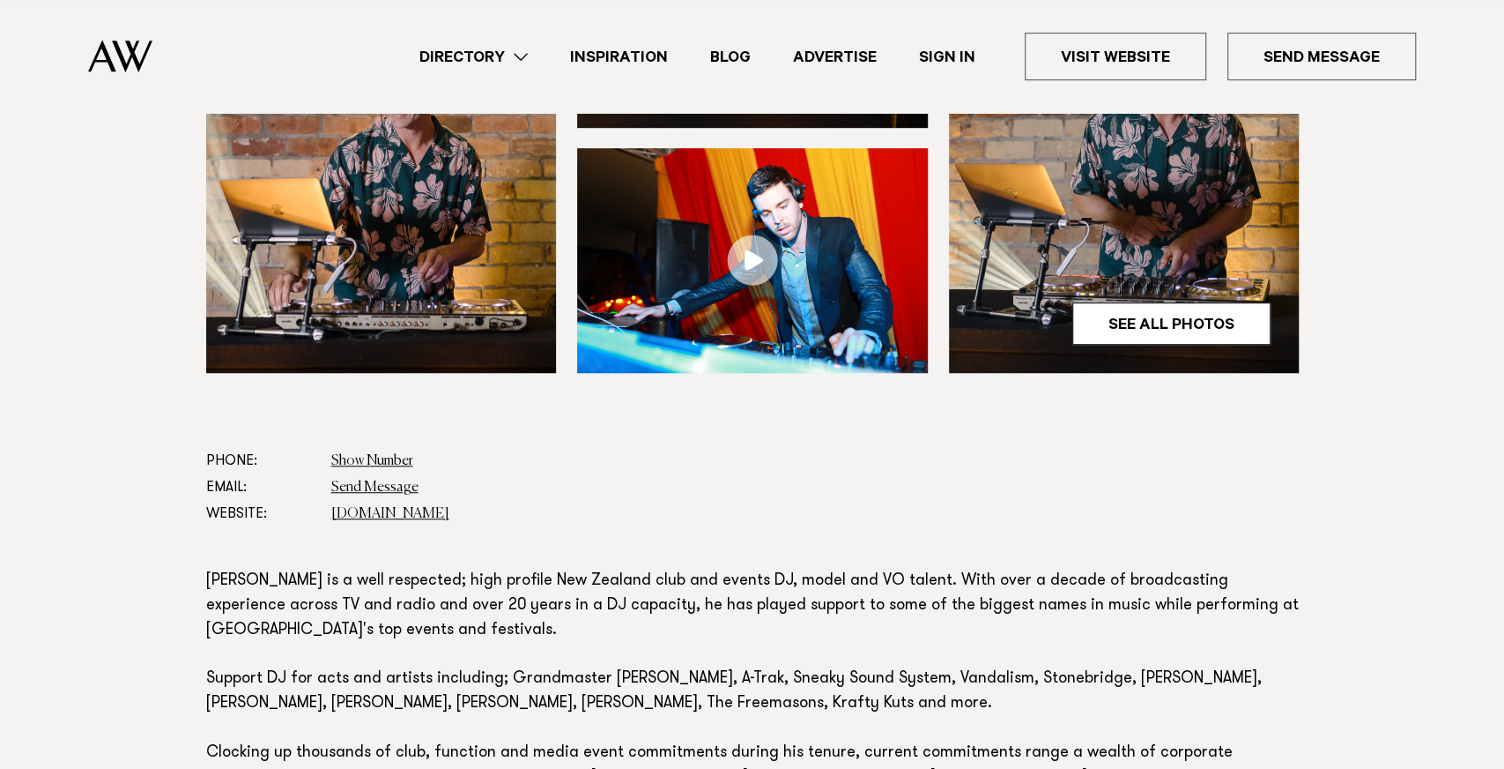
scroll to position [653, 0]
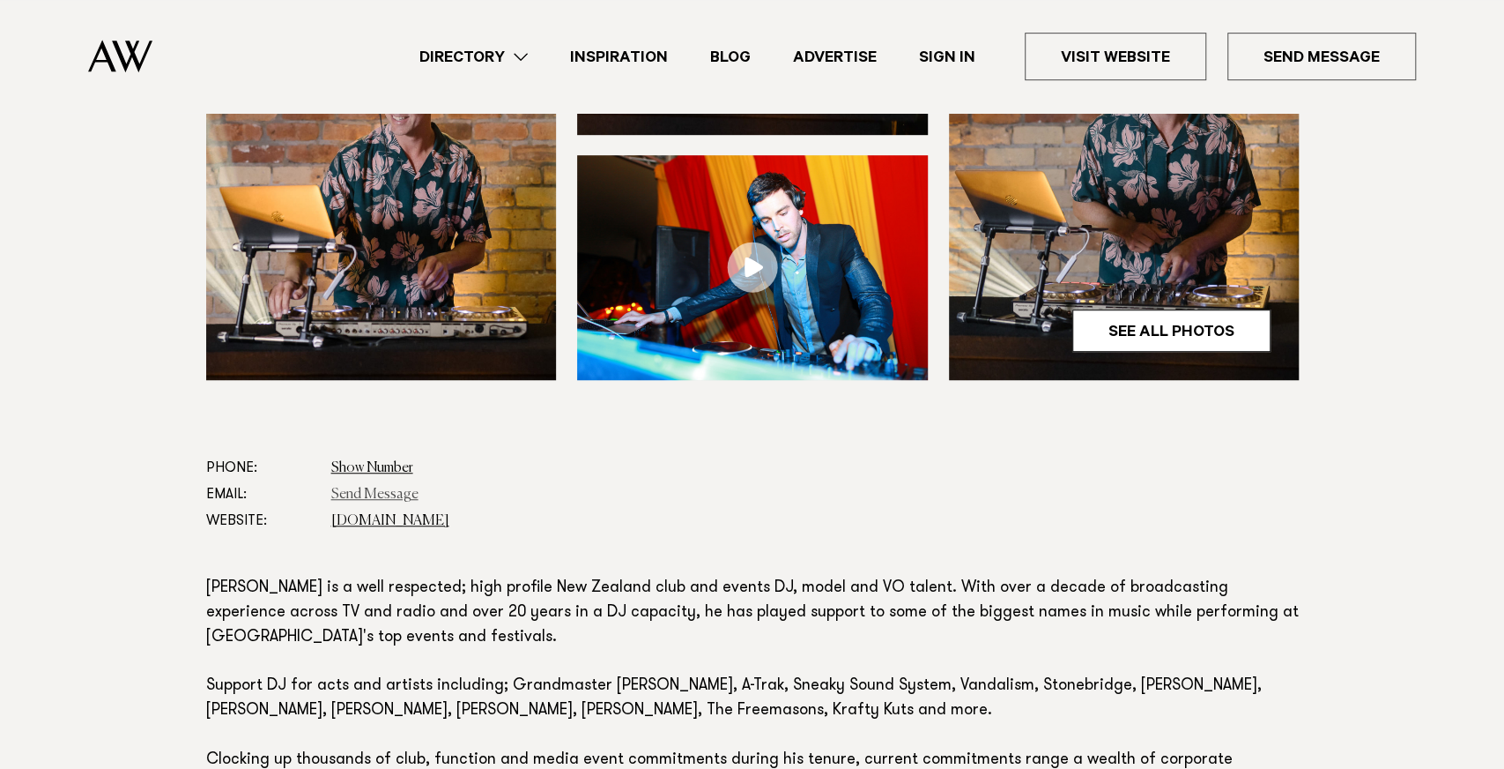
click at [345, 494] on link "Send Message" at bounding box center [374, 494] width 87 height 14
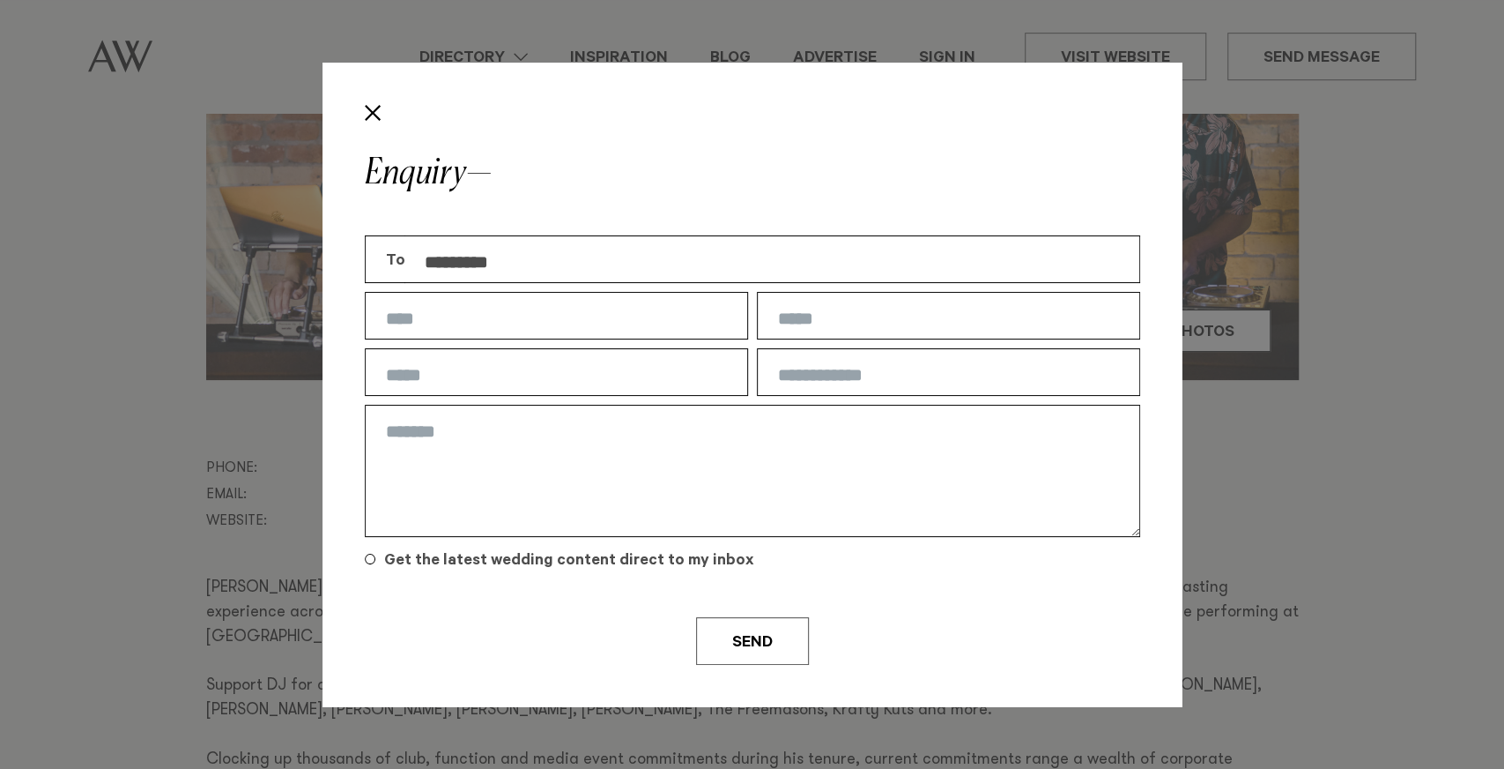
click at [437, 323] on input "text" at bounding box center [556, 316] width 383 height 48
type input "*****"
click at [829, 323] on input "text" at bounding box center [948, 316] width 383 height 48
type input "**********"
click at [472, 371] on input "text" at bounding box center [556, 372] width 383 height 48
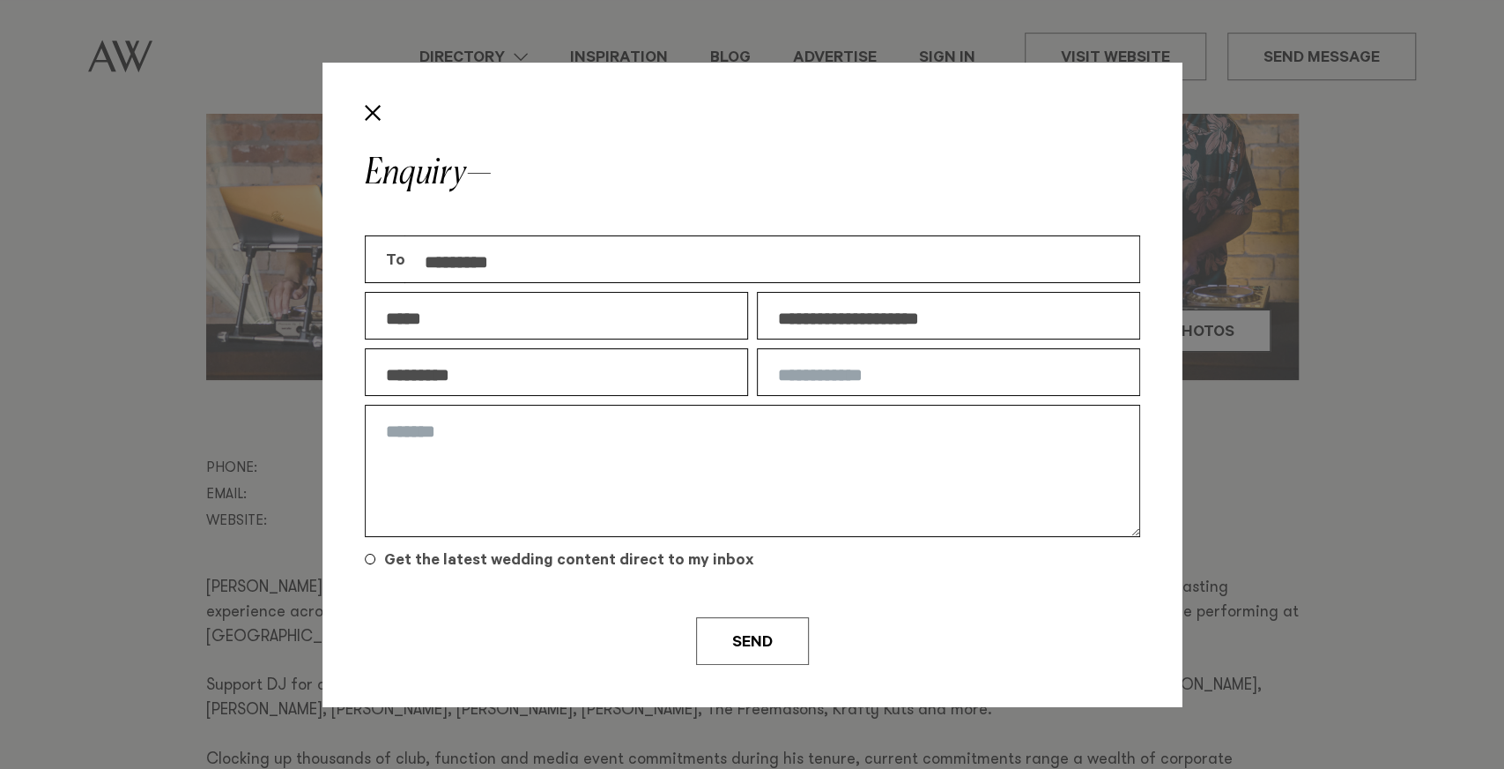
type input "*********"
click at [792, 368] on input "text" at bounding box center [948, 372] width 383 height 48
type input "**********"
click at [657, 448] on textarea at bounding box center [753, 471] width 776 height 132
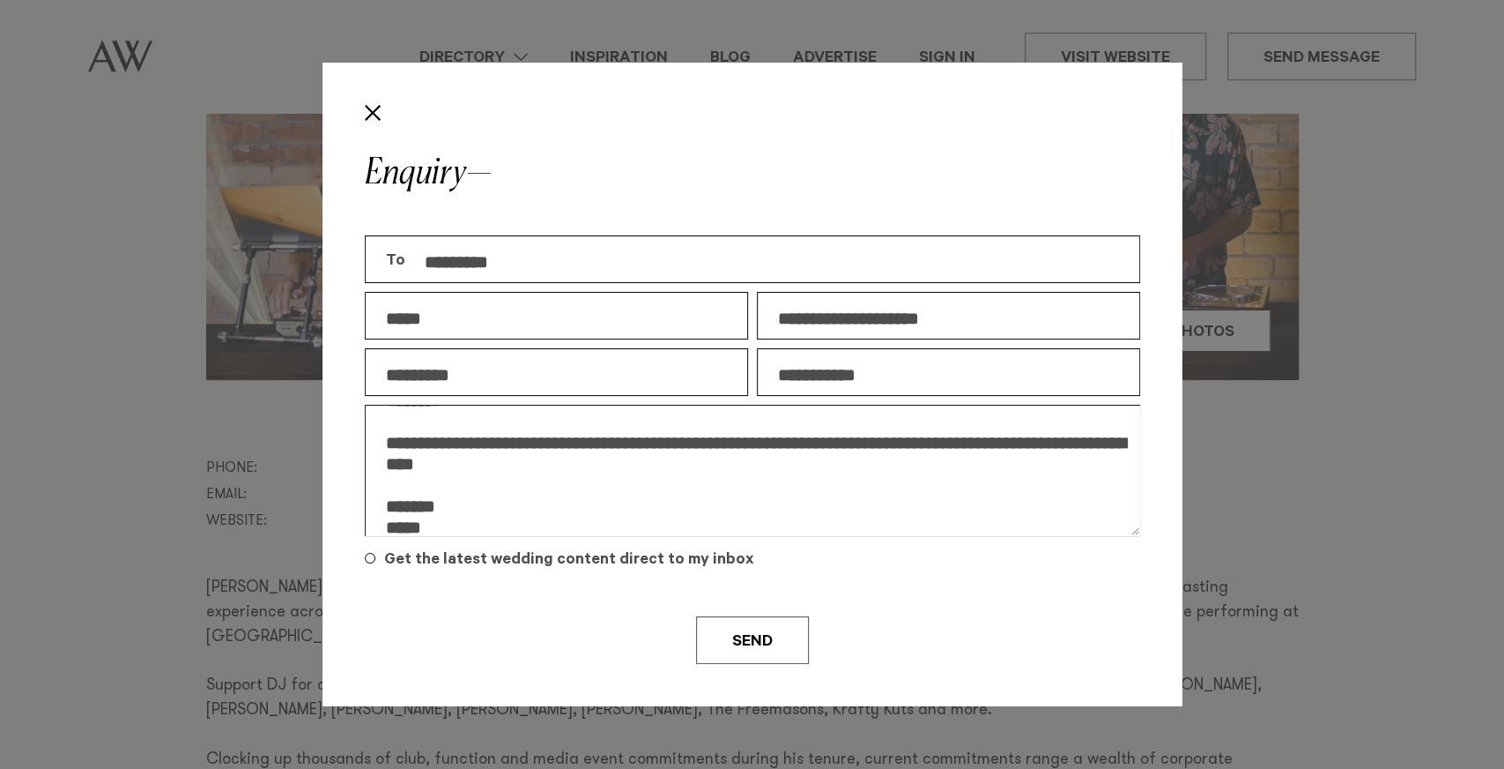
scroll to position [0, 0]
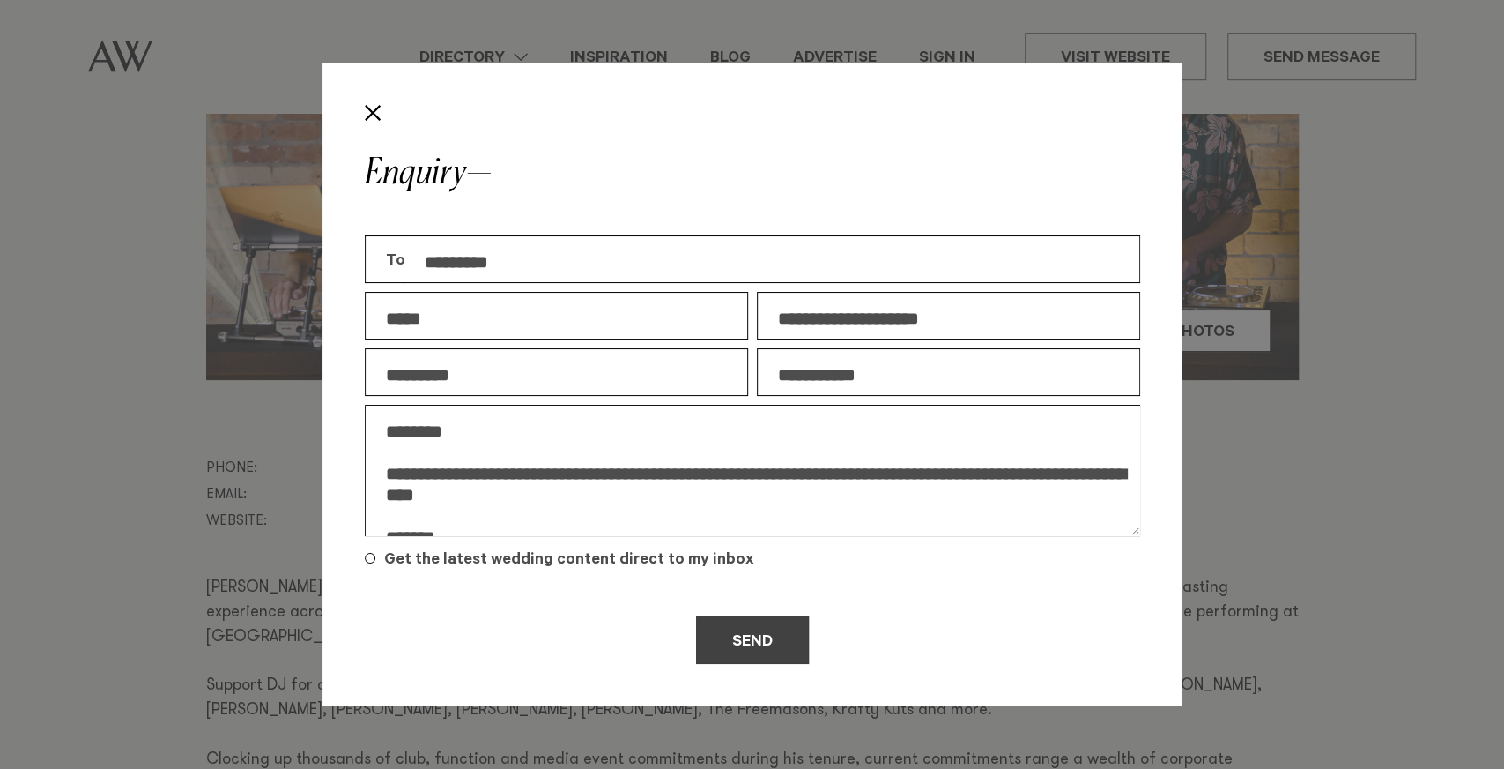
type textarea "**********"
click at [780, 628] on button "Send" at bounding box center [752, 640] width 113 height 48
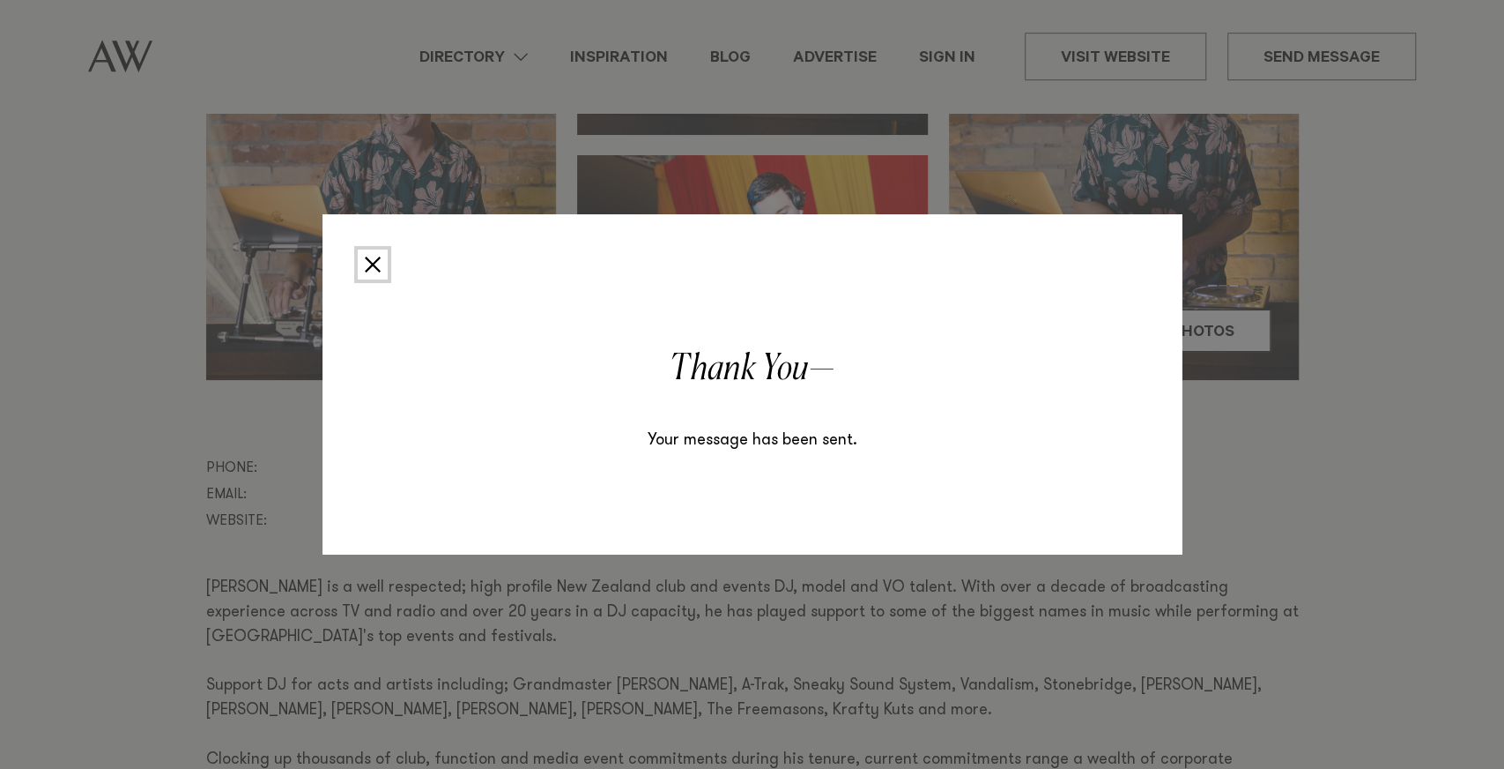
click at [372, 261] on button "Close" at bounding box center [373, 264] width 30 height 30
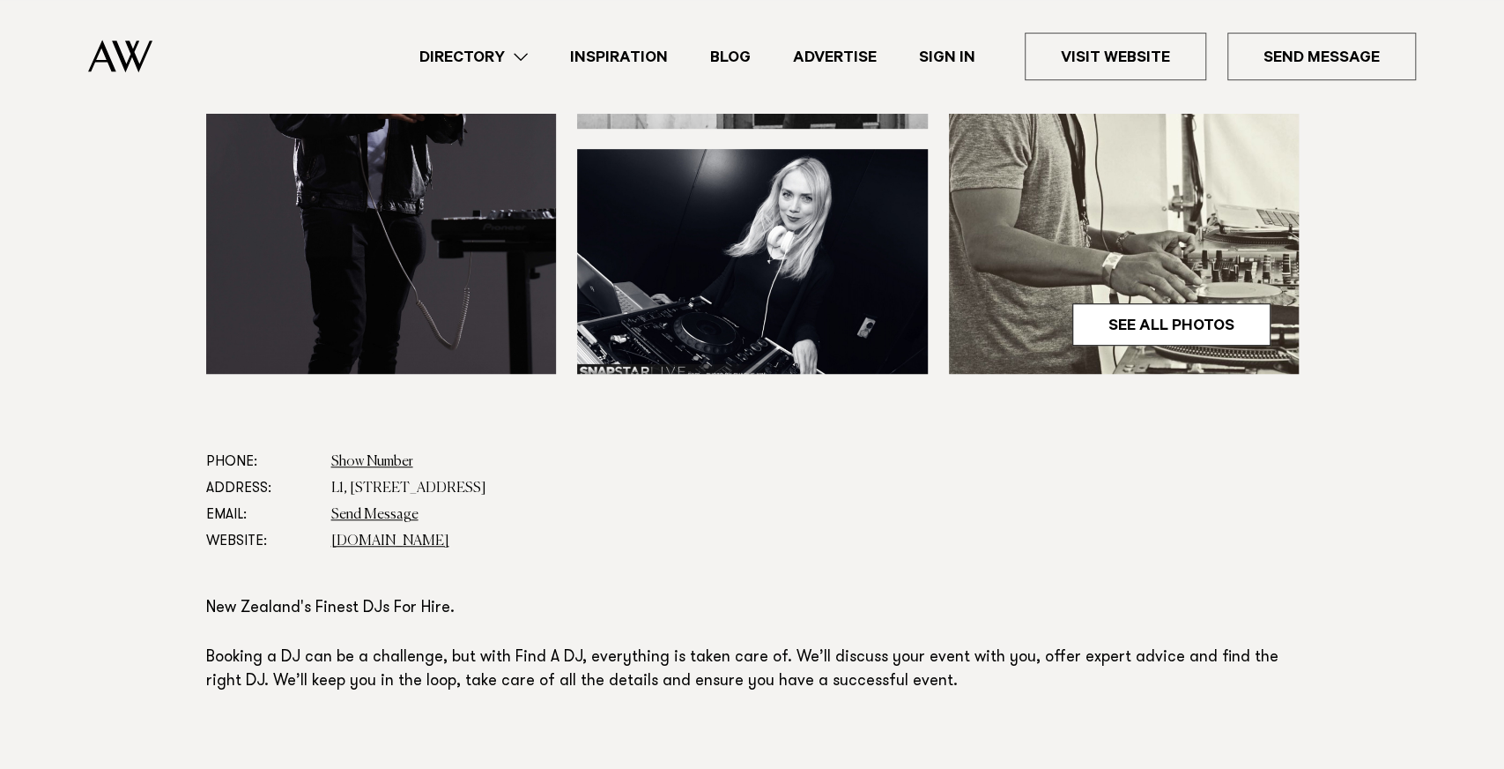
scroll to position [693, 0]
